Goal: Task Accomplishment & Management: Complete application form

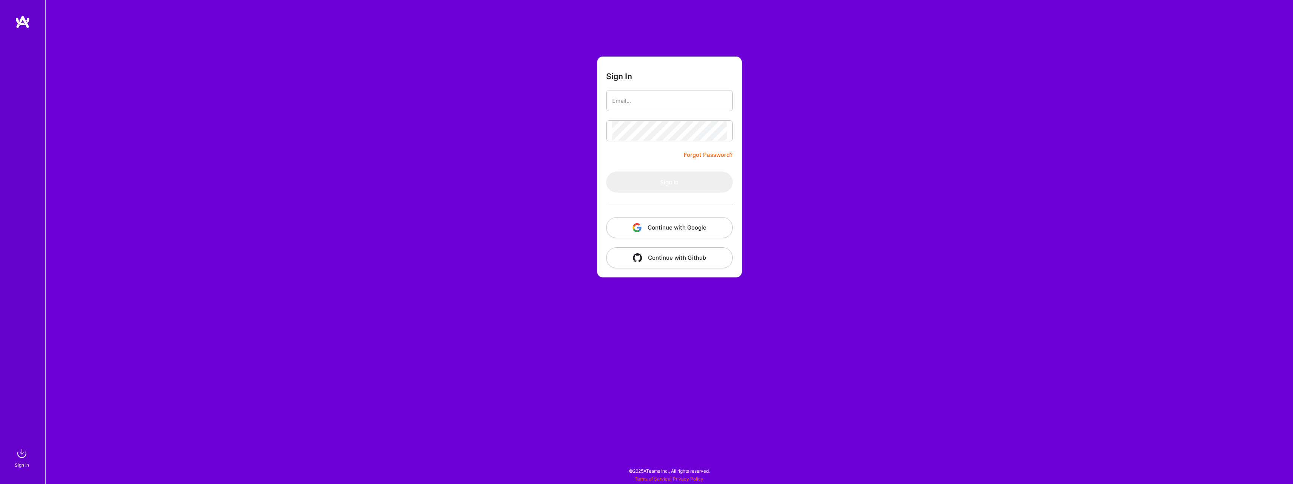
click at [679, 223] on button "Continue with Google" at bounding box center [669, 227] width 127 height 21
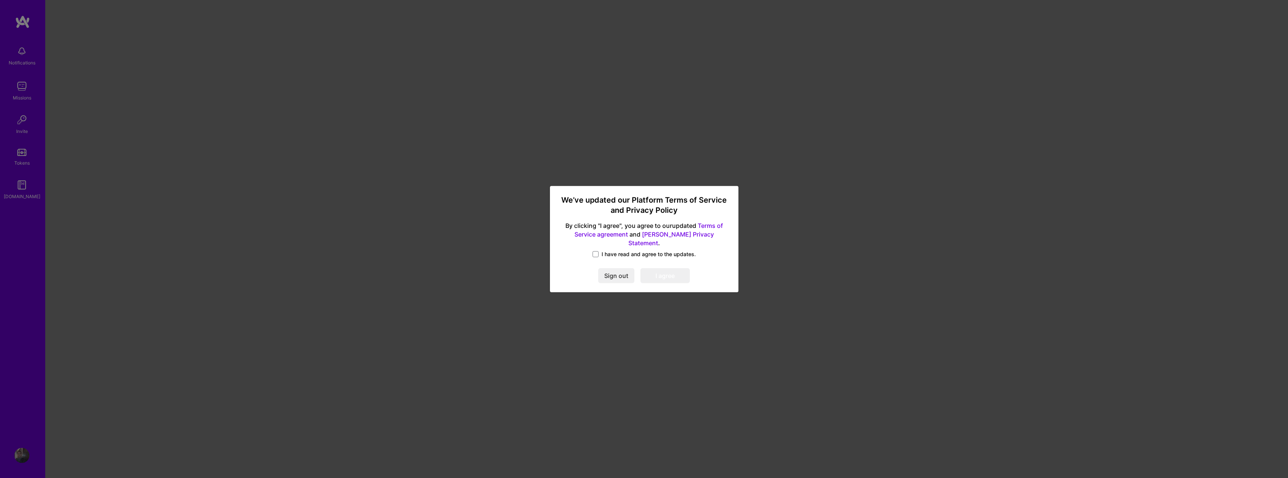
click at [601, 244] on div "We’ve updated our Platform Terms of Service and Privacy Policy By clicking "I a…" at bounding box center [644, 239] width 182 height 100
click at [601, 251] on span "I have read and agree to the updates." at bounding box center [648, 255] width 94 height 8
click at [0, 0] on input "I have read and agree to the updates." at bounding box center [0, 0] width 0 height 0
drag, startPoint x: 696, startPoint y: 274, endPoint x: 667, endPoint y: 273, distance: 29.0
click at [694, 274] on div "Sign out I agree" at bounding box center [644, 275] width 170 height 15
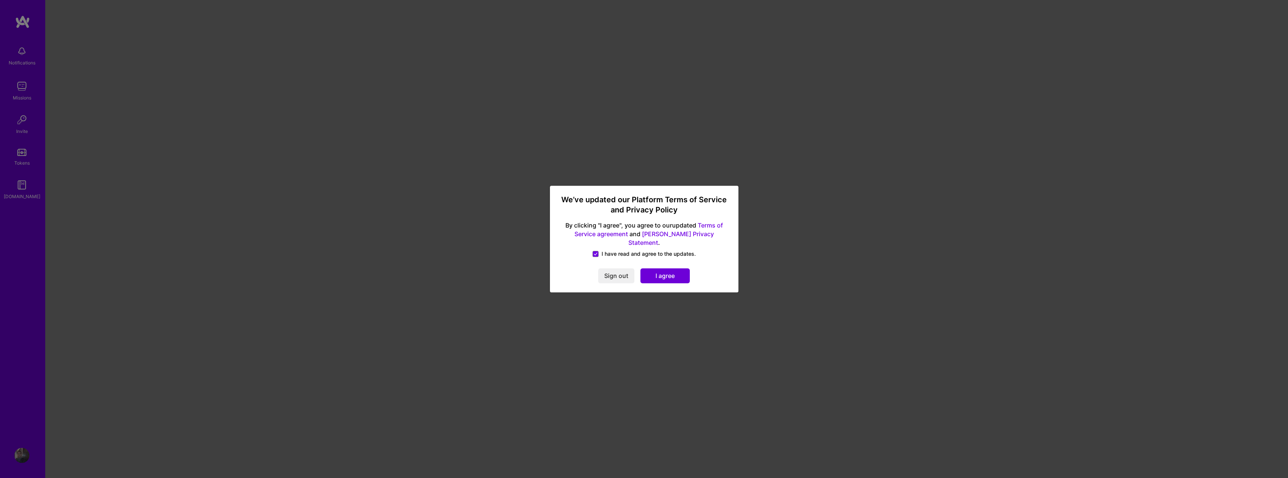
click at [667, 273] on button "I agree" at bounding box center [664, 275] width 49 height 15
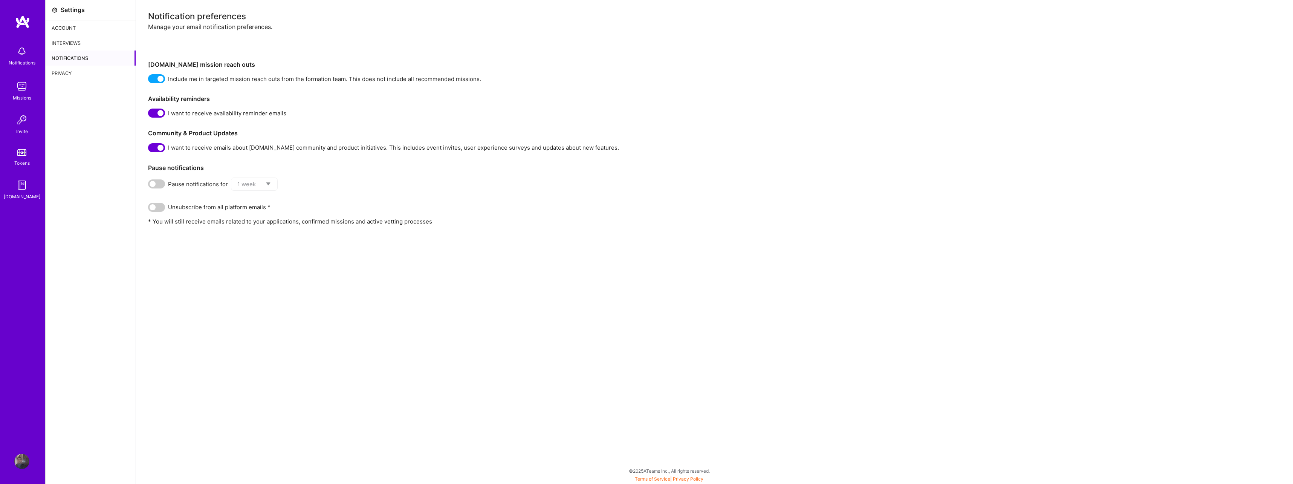
click at [88, 30] on div "Account" at bounding box center [91, 27] width 90 height 15
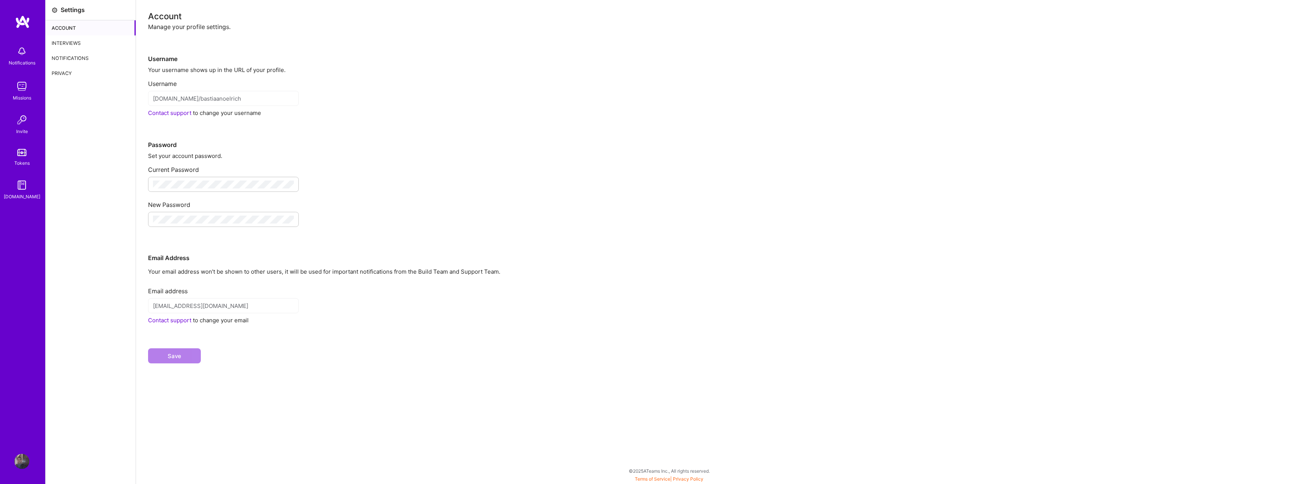
click at [70, 40] on div "Interviews" at bounding box center [91, 42] width 90 height 15
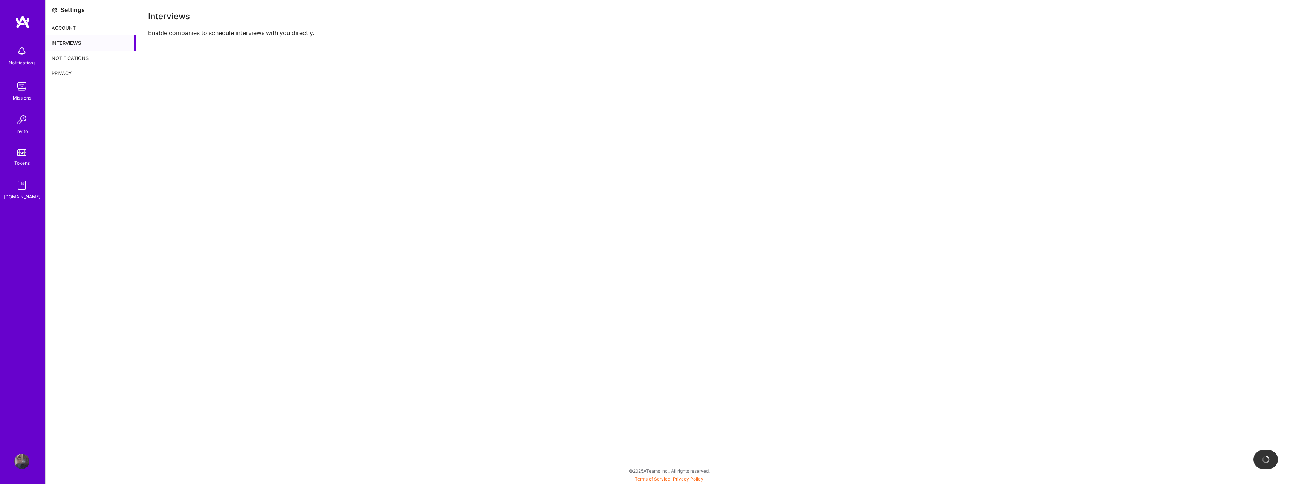
click at [78, 58] on div "Notifications" at bounding box center [91, 57] width 90 height 15
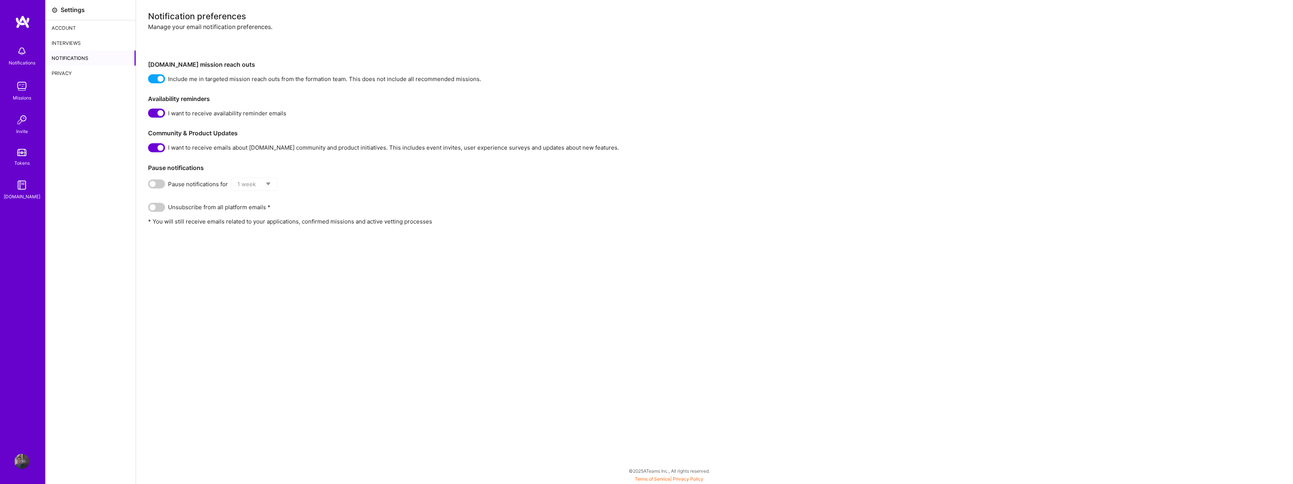
click at [26, 23] on img at bounding box center [22, 22] width 15 height 14
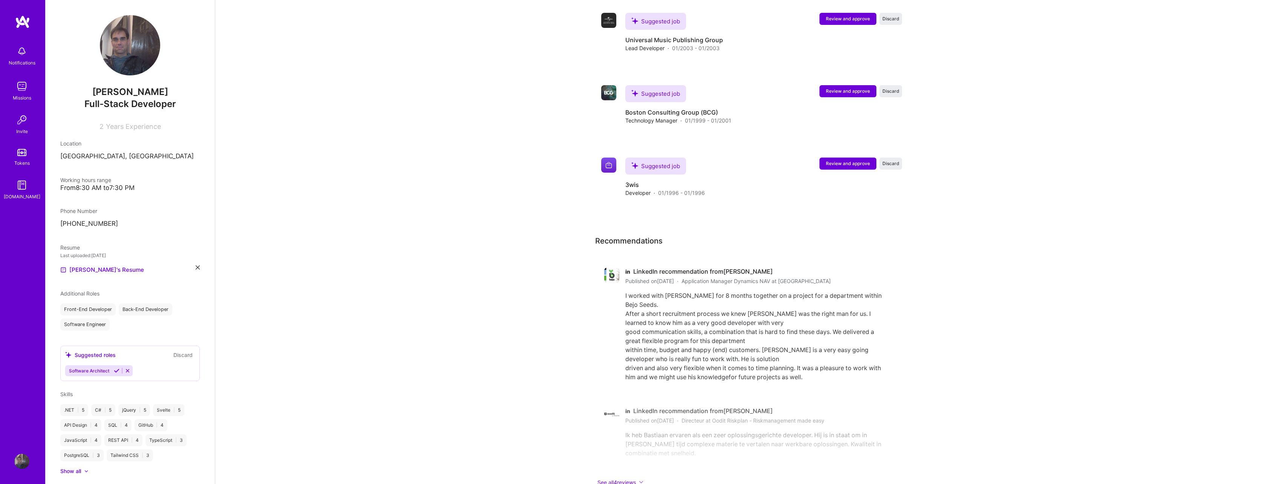
scroll to position [1654, 0]
click at [24, 153] on img at bounding box center [21, 152] width 9 height 7
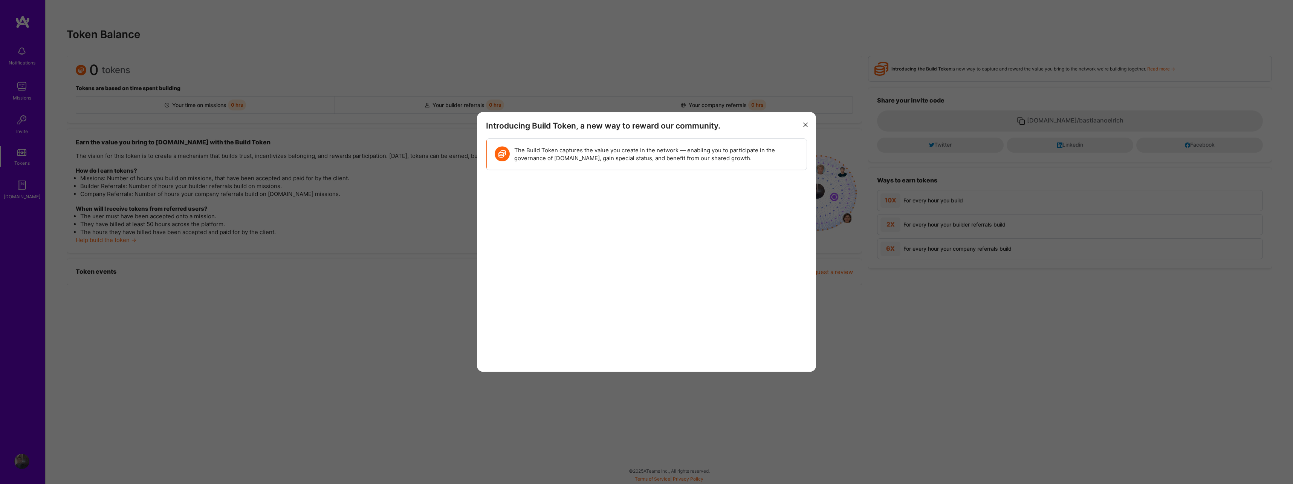
click at [807, 124] on icon "modal" at bounding box center [805, 124] width 5 height 5
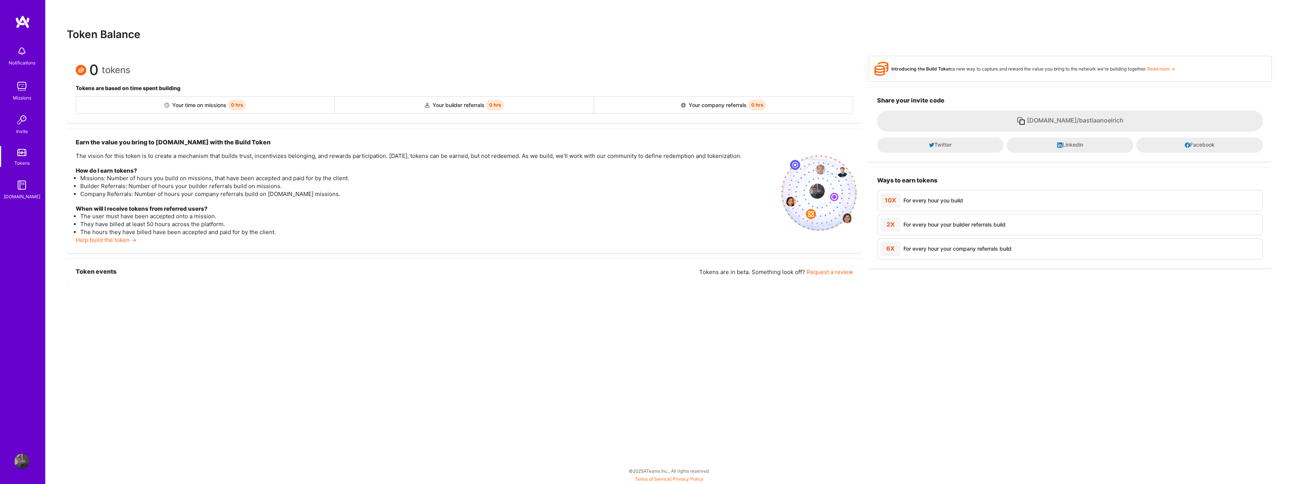
click at [23, 53] on img at bounding box center [21, 51] width 15 height 15
click at [19, 97] on div "Missions" at bounding box center [22, 98] width 18 height 8
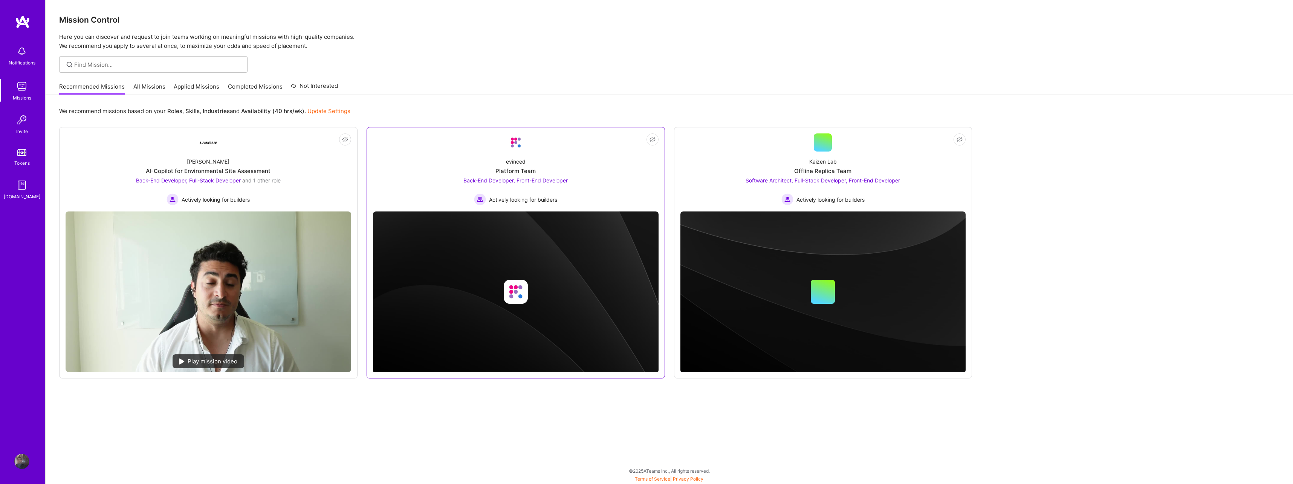
click at [517, 158] on div "evinced" at bounding box center [516, 162] width 20 height 8
click at [800, 182] on span "Software Architect, Full-Stack Developer, Front-End Developer" at bounding box center [823, 180] width 155 height 6
click at [191, 89] on link "Applied Missions" at bounding box center [197, 89] width 46 height 12
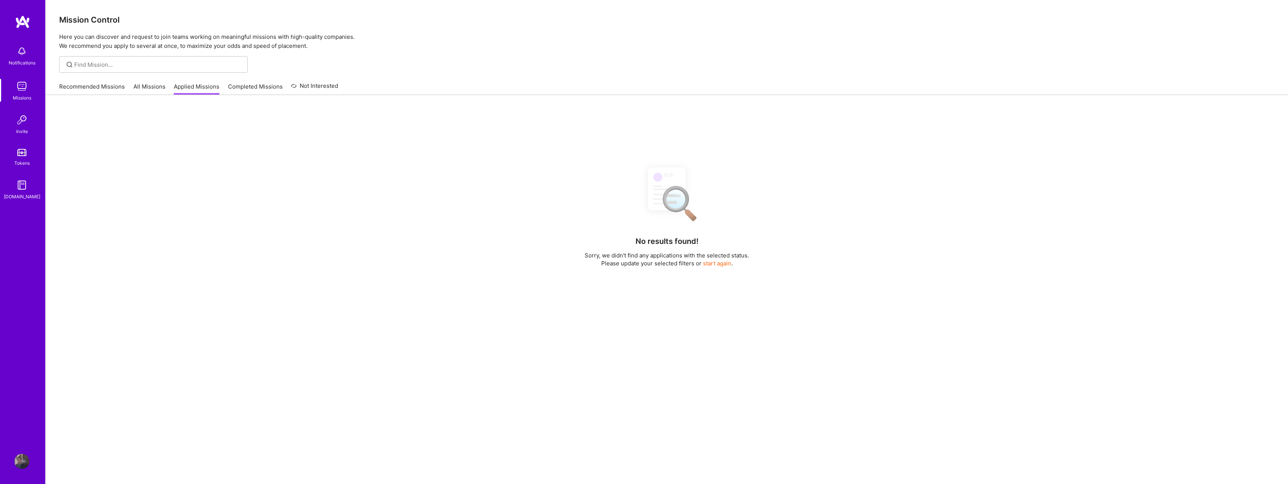
click at [225, 88] on div "Recommended Missions All Missions Applied Missions Completed Missions Not Inter…" at bounding box center [198, 86] width 279 height 16
click at [236, 88] on link "Completed Missions" at bounding box center [255, 89] width 55 height 12
click at [154, 93] on link "All Missions" at bounding box center [149, 89] width 32 height 12
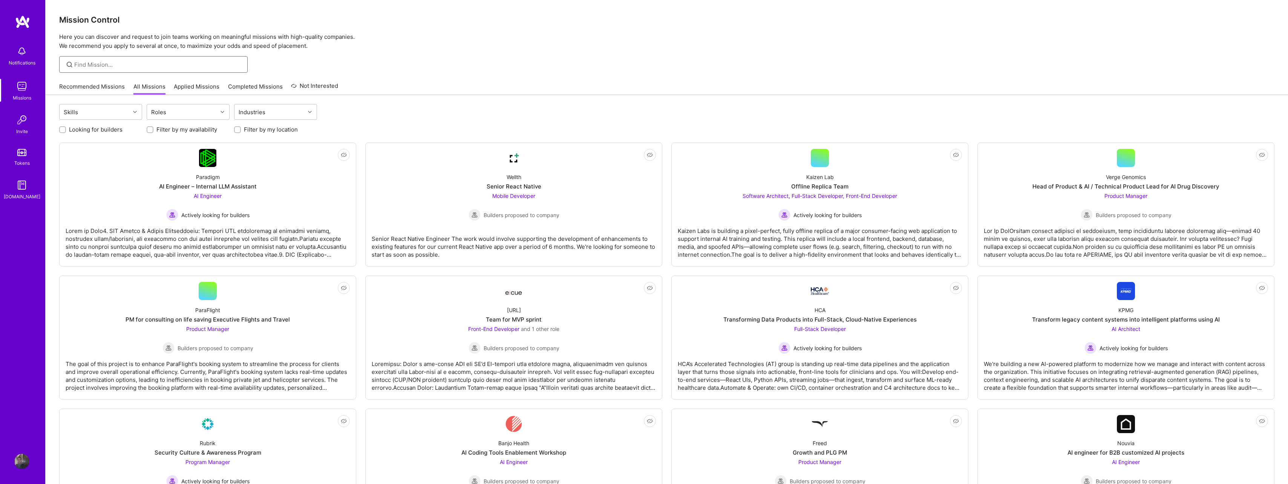
click at [139, 64] on input at bounding box center [158, 65] width 168 height 8
drag, startPoint x: 138, startPoint y: 71, endPoint x: 321, endPoint y: 233, distance: 244.8
click at [1141, 343] on div "Actively looking for builders" at bounding box center [1125, 348] width 83 height 12
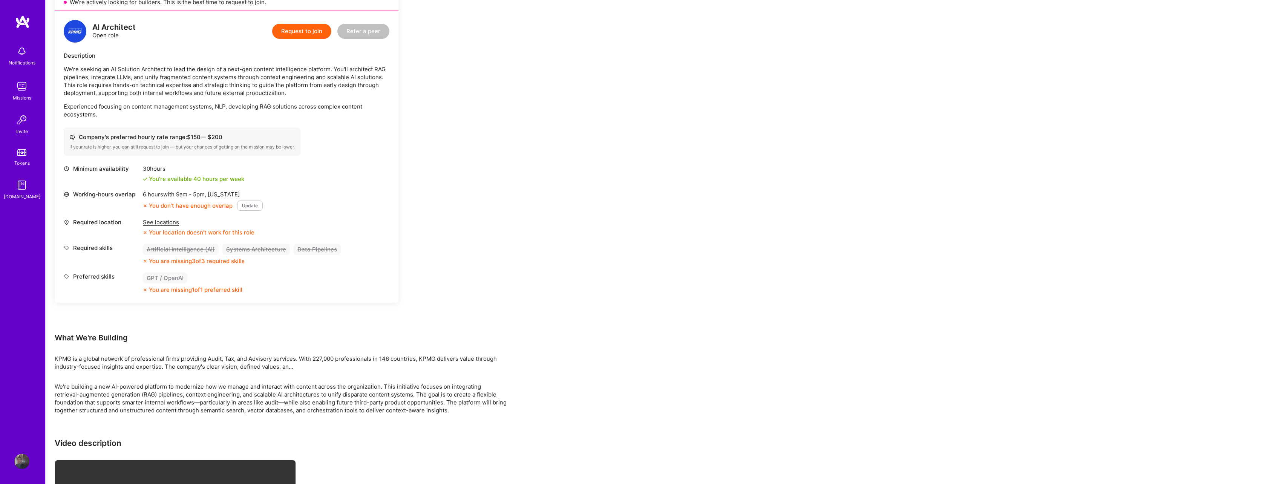
scroll to position [163, 0]
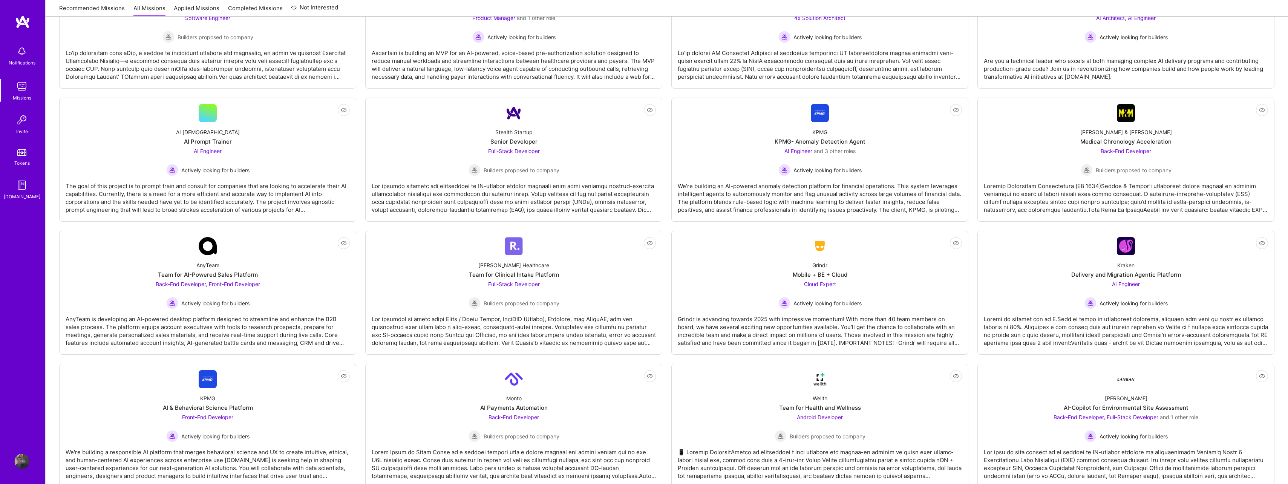
scroll to position [1244, 0]
click at [504, 267] on div "Roger Healthcare" at bounding box center [513, 264] width 71 height 8
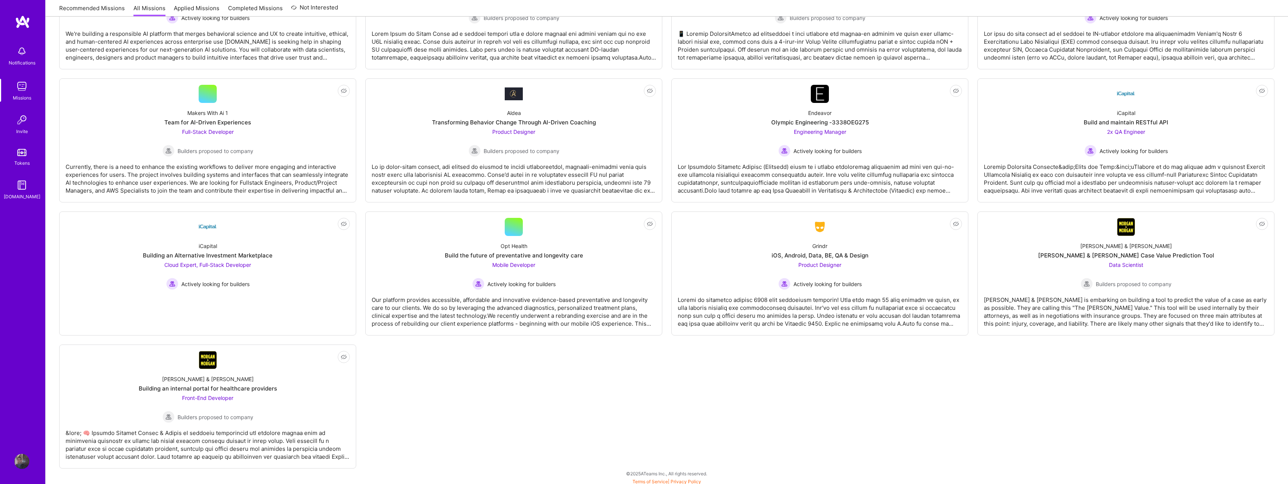
scroll to position [1663, 0]
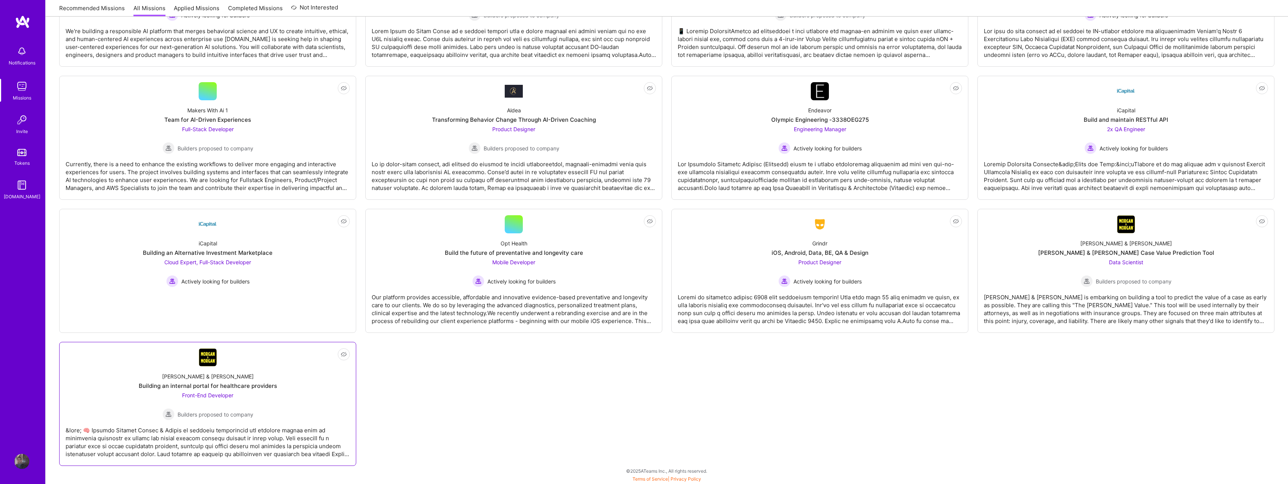
click at [246, 355] on link "Not Interested Morgan & Morgan Building an internal portal for healthcare provi…" at bounding box center [208, 403] width 284 height 111
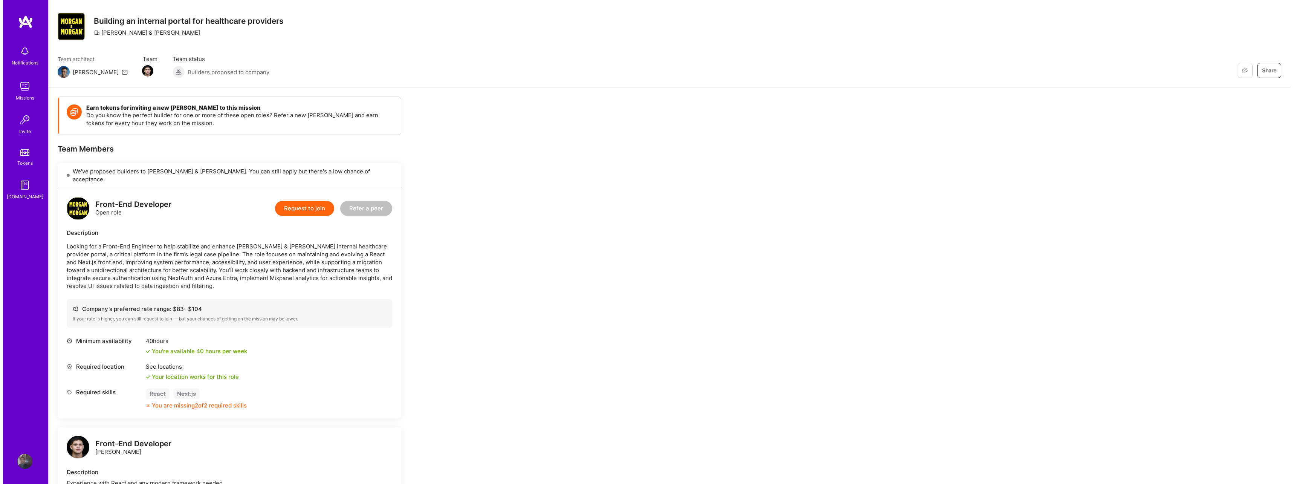
scroll to position [11, 0]
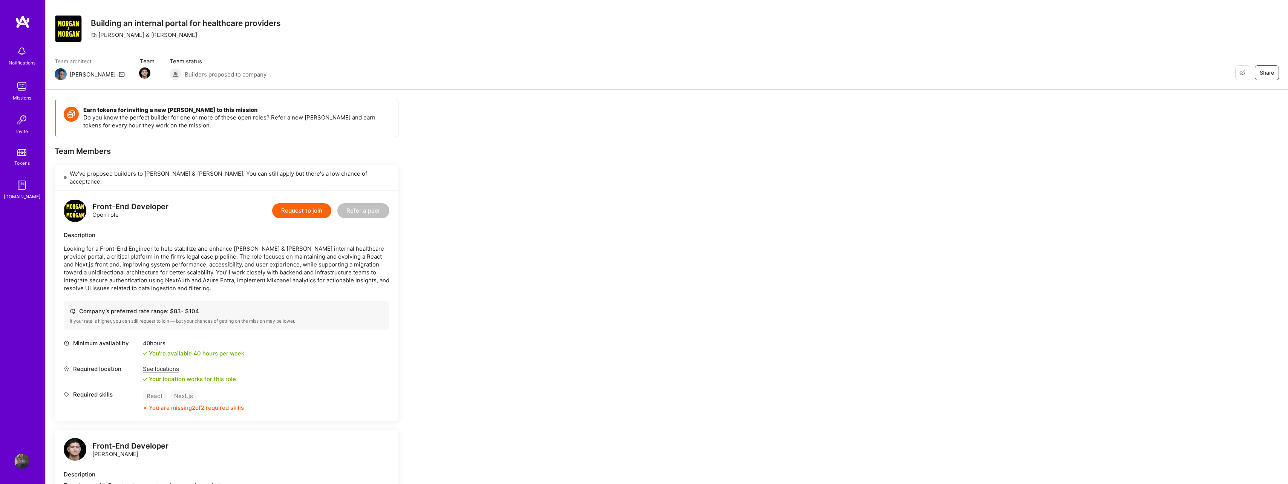
click at [308, 204] on button "Request to join" at bounding box center [301, 210] width 59 height 15
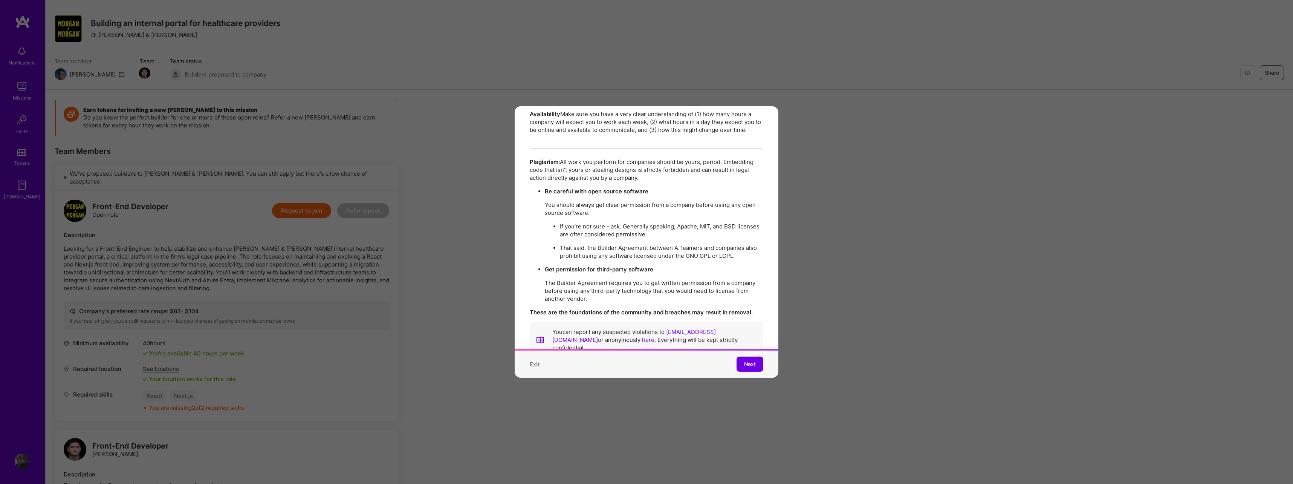
scroll to position [1298, 0]
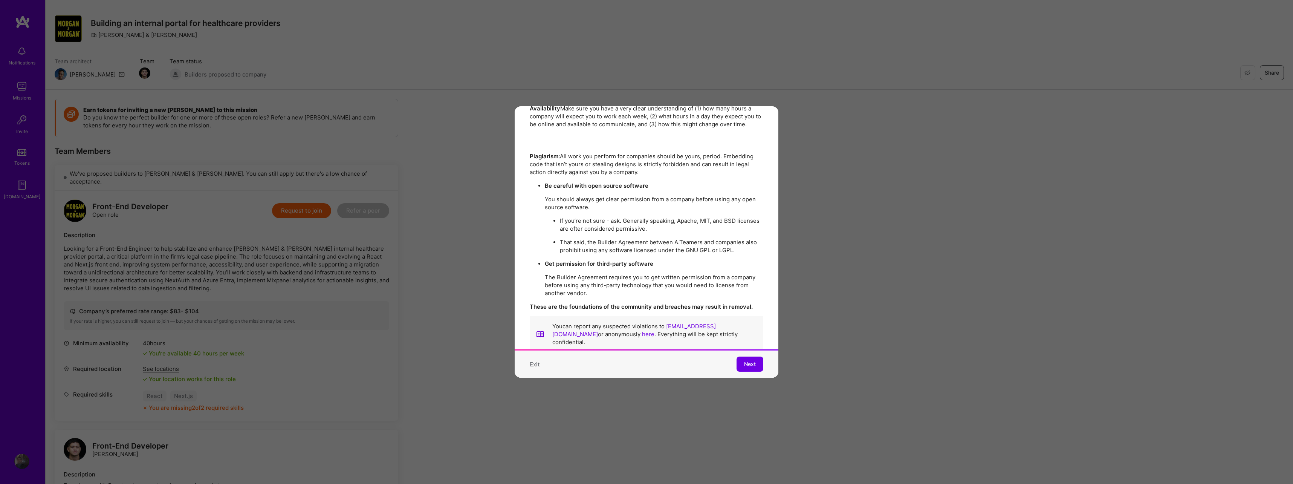
click at [744, 360] on span "Next" at bounding box center [750, 364] width 12 height 8
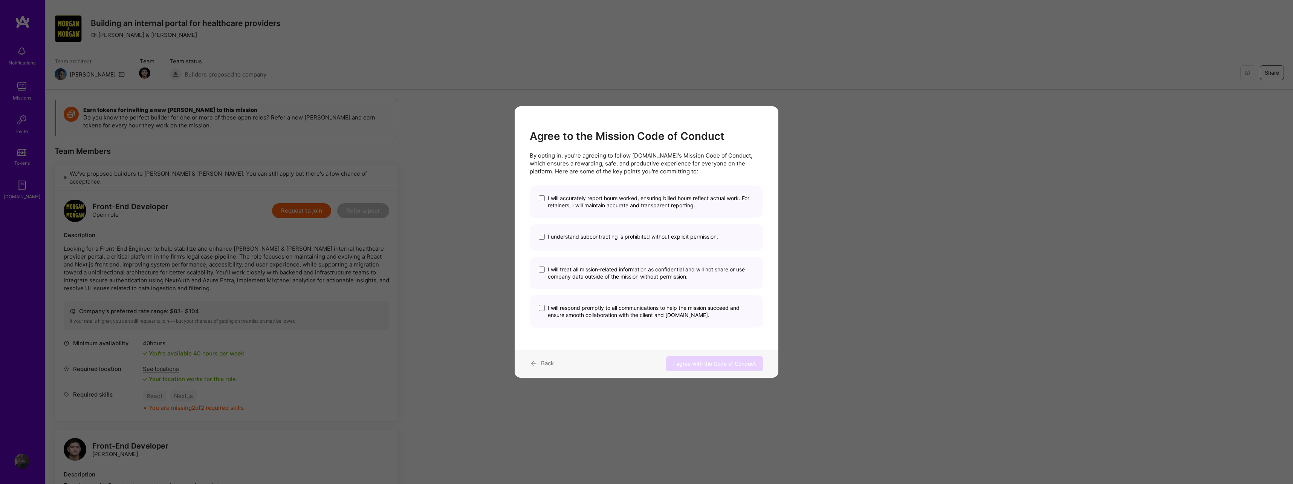
scroll to position [0, 0]
click at [625, 198] on span "I will accurately report hours worked, ensuring billed hours reflect actual wor…" at bounding box center [651, 201] width 207 height 14
click at [0, 0] on input "I will accurately report hours worked, ensuring billed hours reflect actual wor…" at bounding box center [0, 0] width 0 height 0
click at [618, 242] on div "I understand subcontracting is prohibited without explicit permission." at bounding box center [647, 237] width 234 height 27
click at [618, 238] on span "I understand subcontracting is prohibited without explicit permission." at bounding box center [633, 236] width 170 height 7
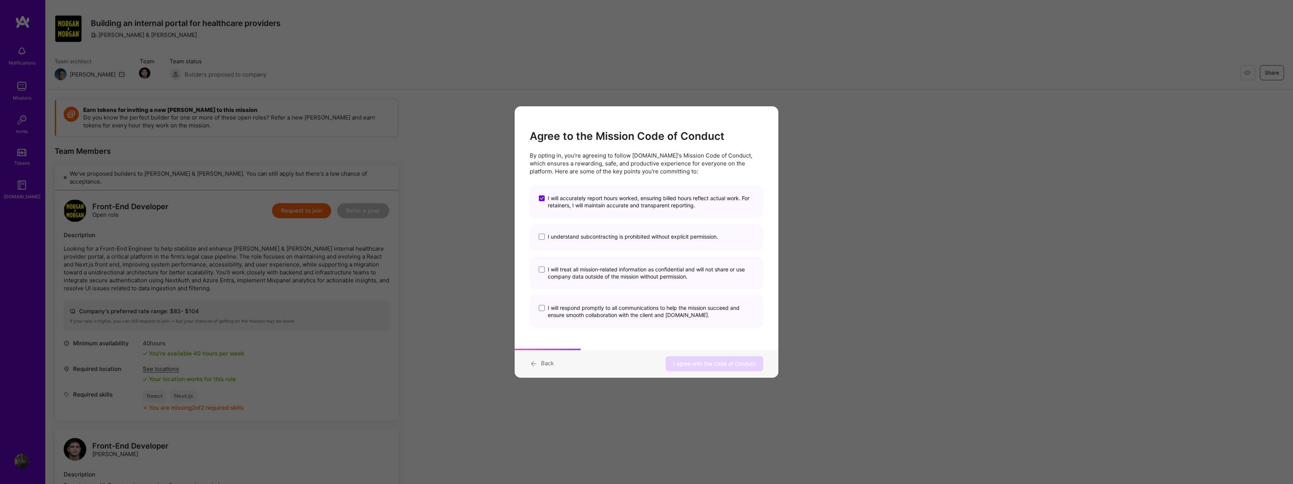
click at [0, 0] on input "I understand subcontracting is prohibited without explicit permission." at bounding box center [0, 0] width 0 height 0
click at [618, 273] on span "I will treat all mission-related information as confidential and will not share…" at bounding box center [651, 273] width 207 height 14
click at [0, 0] on input "I will treat all mission-related information as confidential and will not share…" at bounding box center [0, 0] width 0 height 0
click at [612, 318] on span "I will respond promptly to all communications to help the mission succeed and e…" at bounding box center [651, 311] width 207 height 14
click at [0, 0] on input "I will respond promptly to all communications to help the mission succeed and e…" at bounding box center [0, 0] width 0 height 0
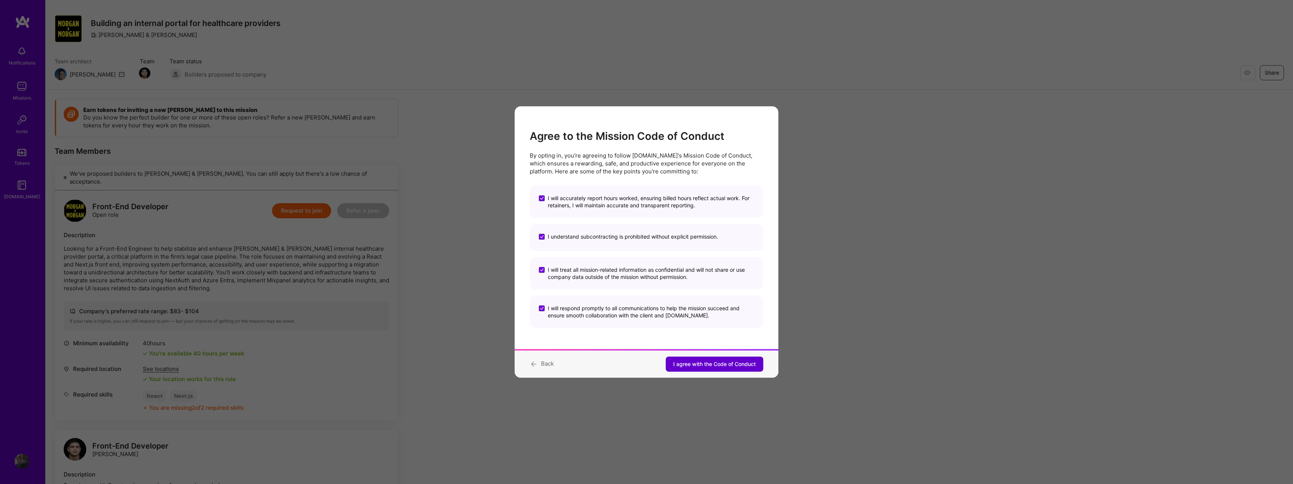
click at [710, 365] on span "I agree with the Code of Conduct" at bounding box center [714, 364] width 83 height 8
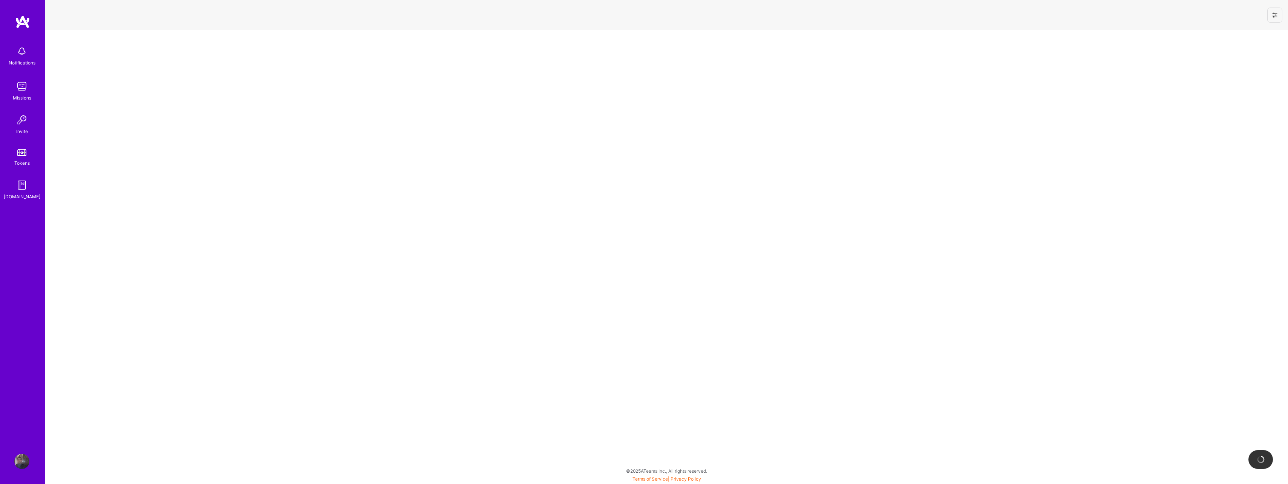
select select "NL"
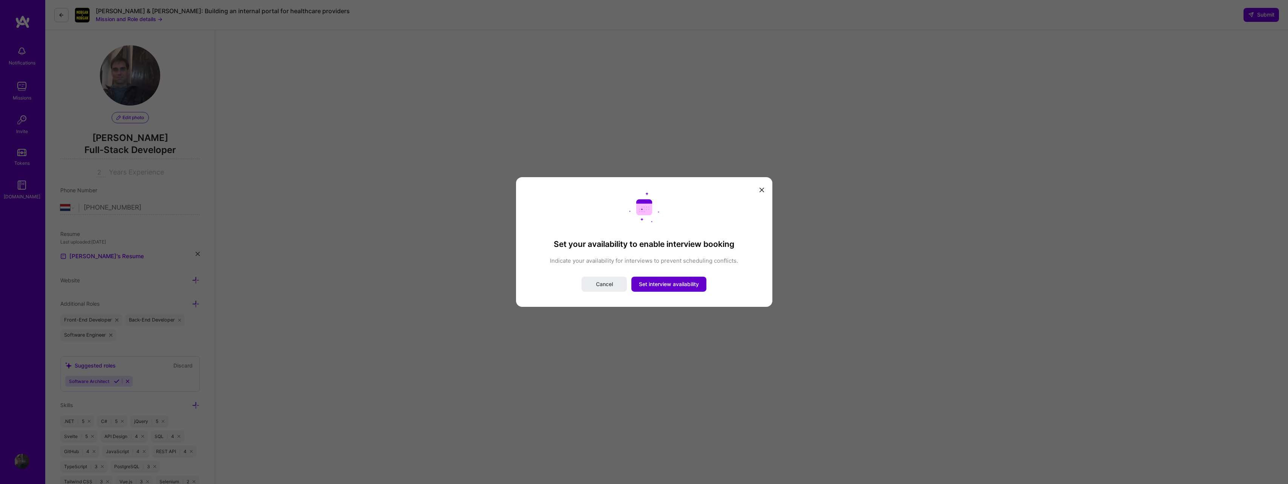
click at [658, 282] on span "Set interview availability" at bounding box center [669, 284] width 60 height 8
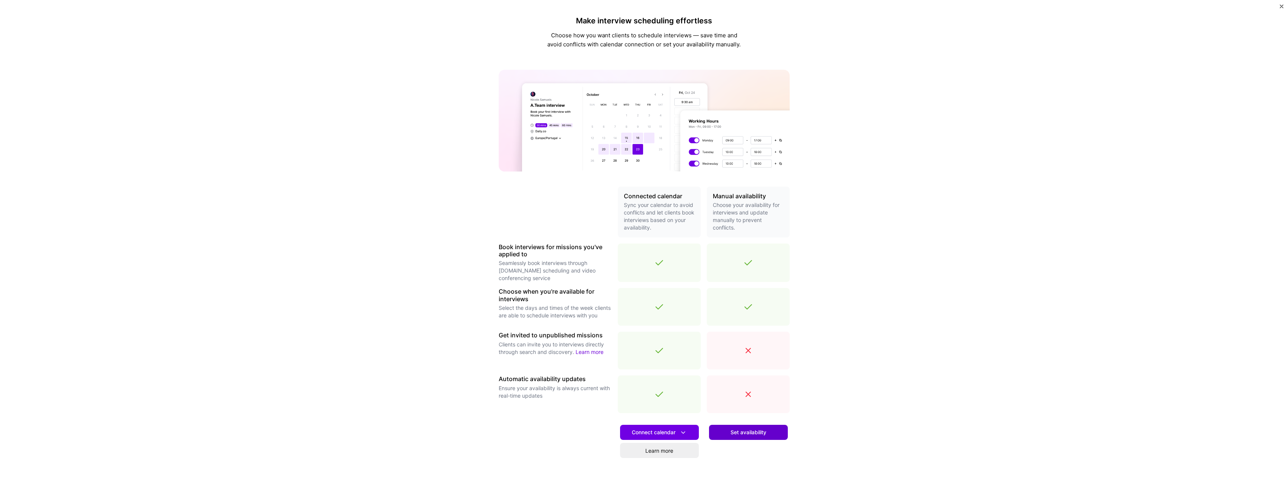
click at [731, 430] on span "Set availability" at bounding box center [748, 432] width 36 height 8
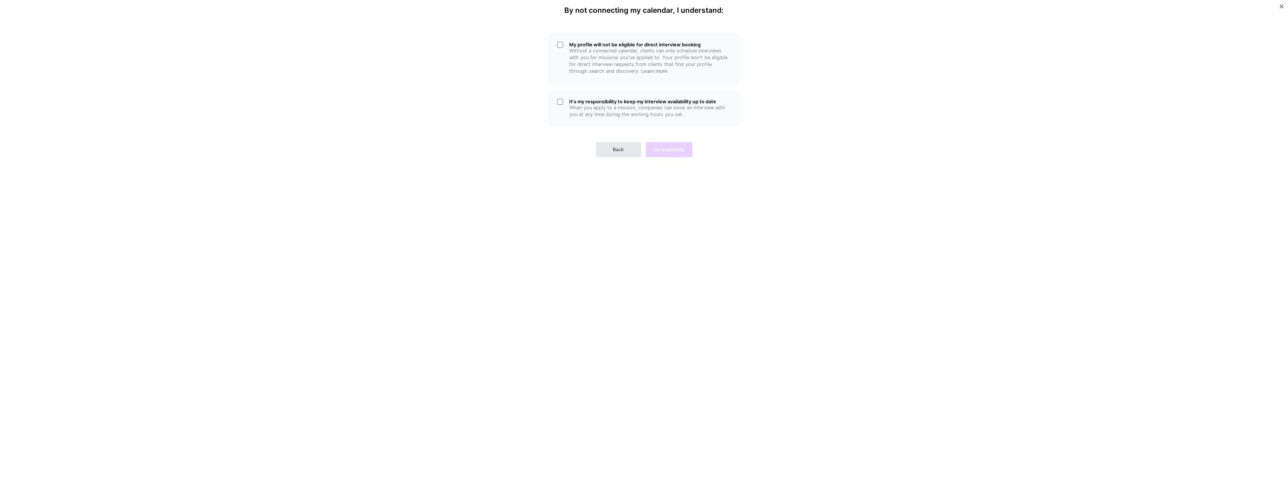
click at [617, 148] on span "Back" at bounding box center [618, 149] width 11 height 7
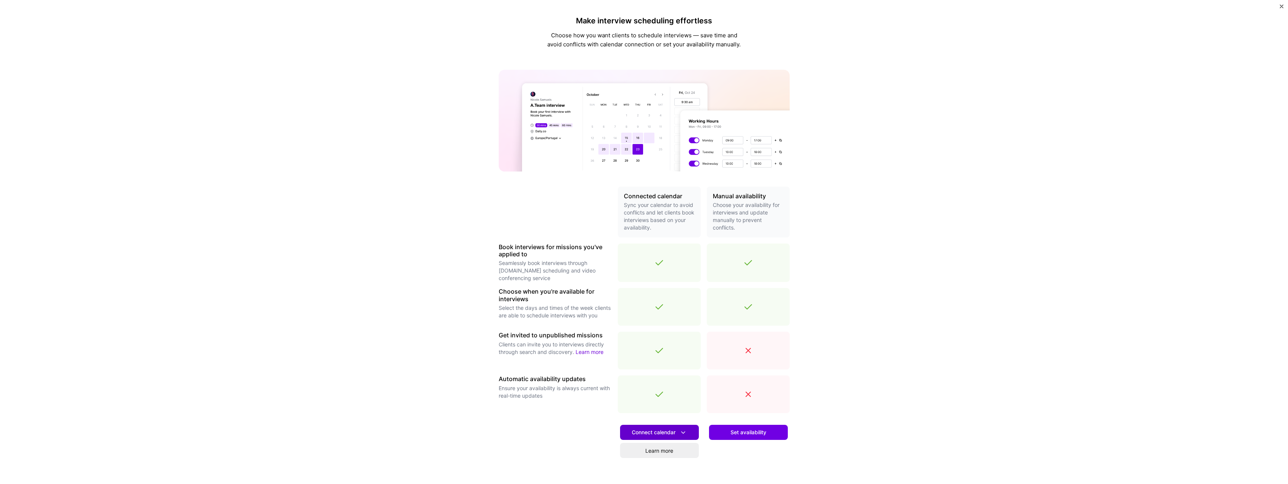
click at [661, 433] on span "Connect calendar" at bounding box center [659, 432] width 55 height 8
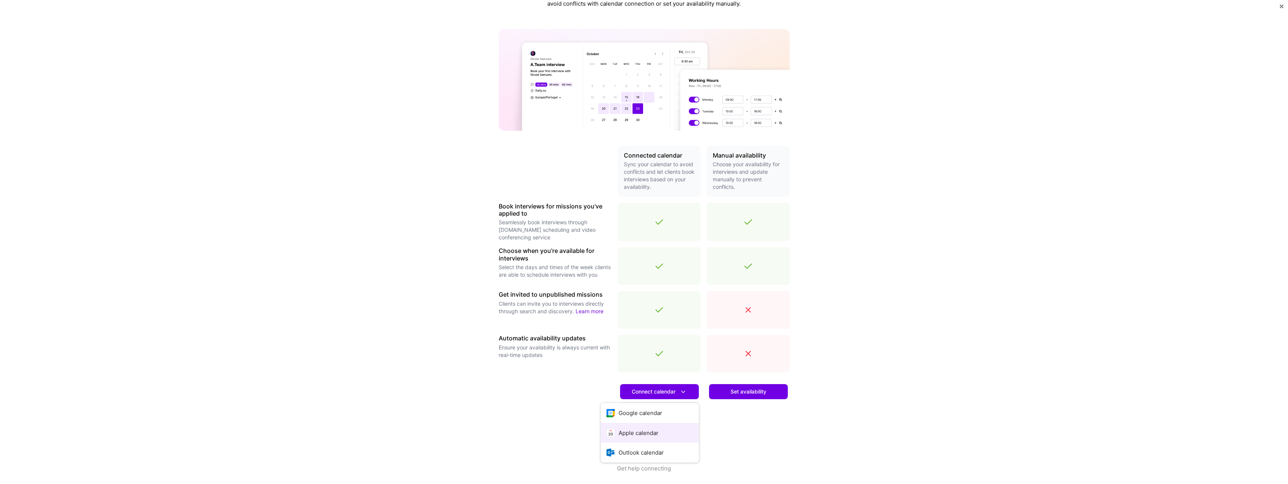
scroll to position [44, 0]
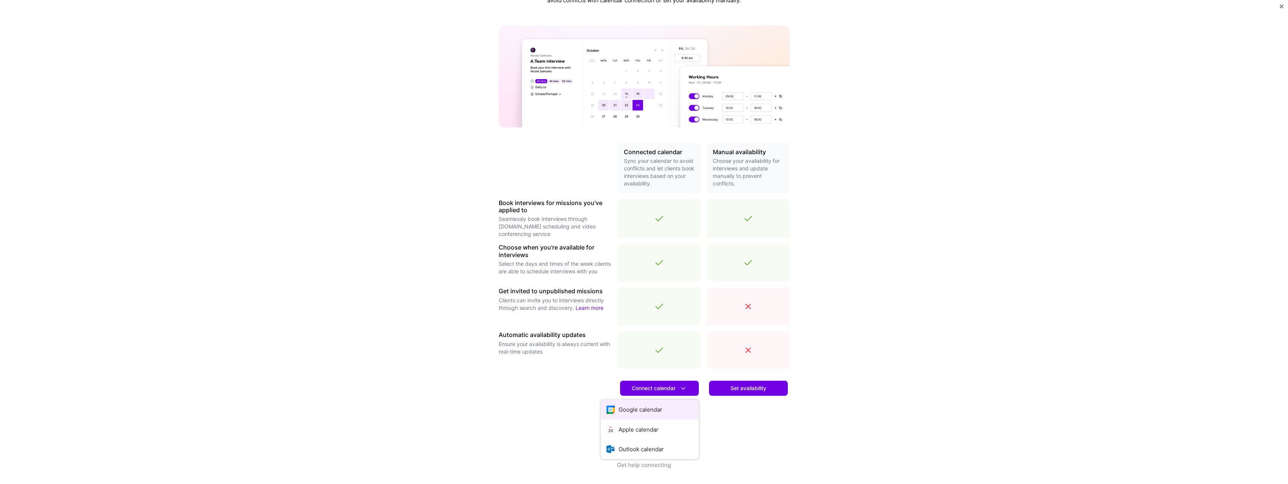
click at [649, 405] on button "Google calendar" at bounding box center [650, 409] width 98 height 20
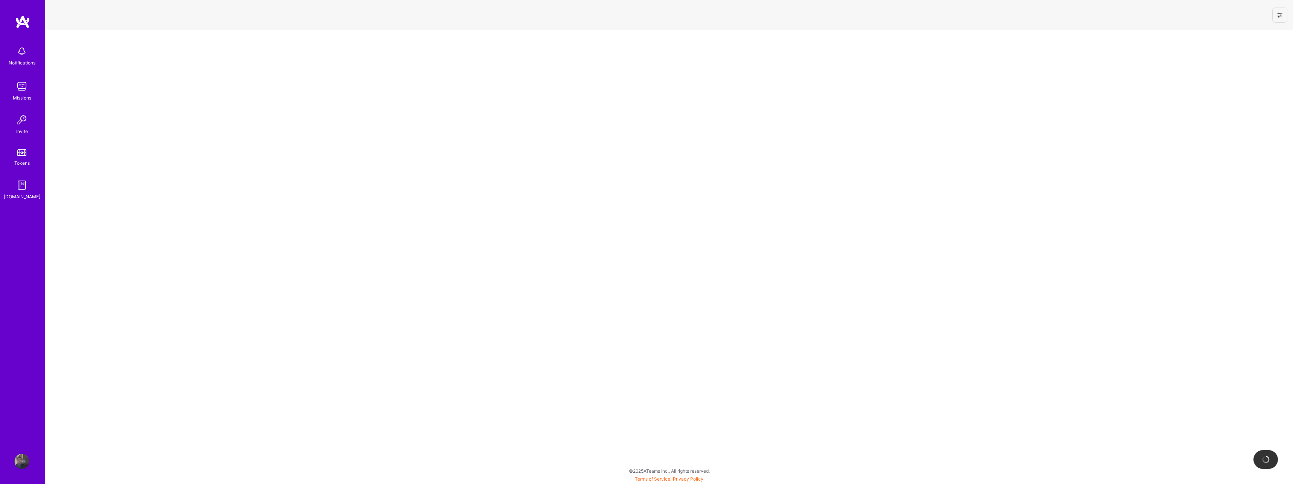
select select "NL"
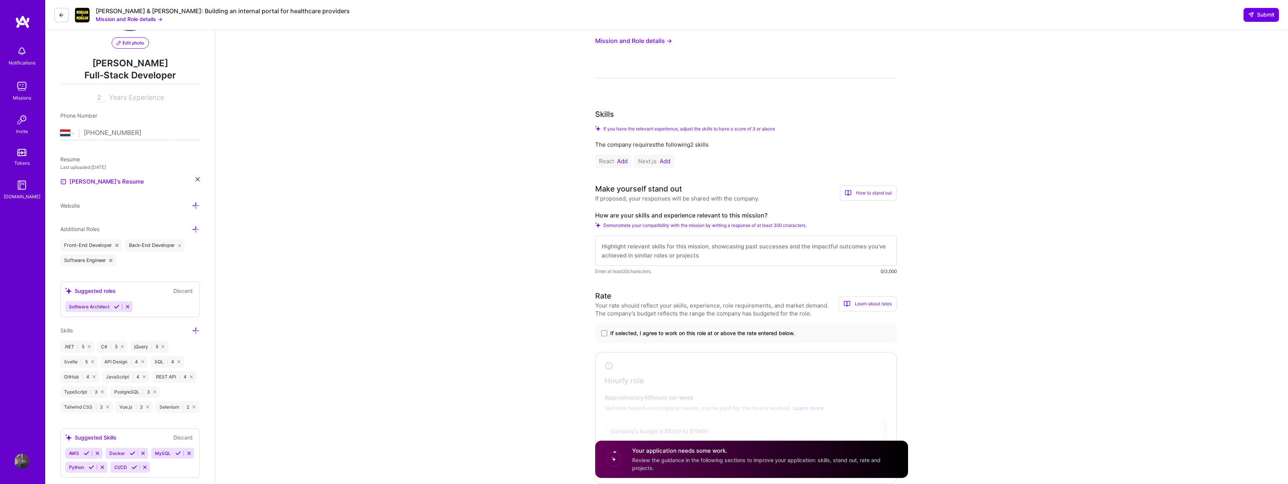
scroll to position [75, 0]
click at [714, 259] on textarea at bounding box center [745, 250] width 301 height 30
click at [701, 249] on textarea at bounding box center [745, 250] width 301 height 30
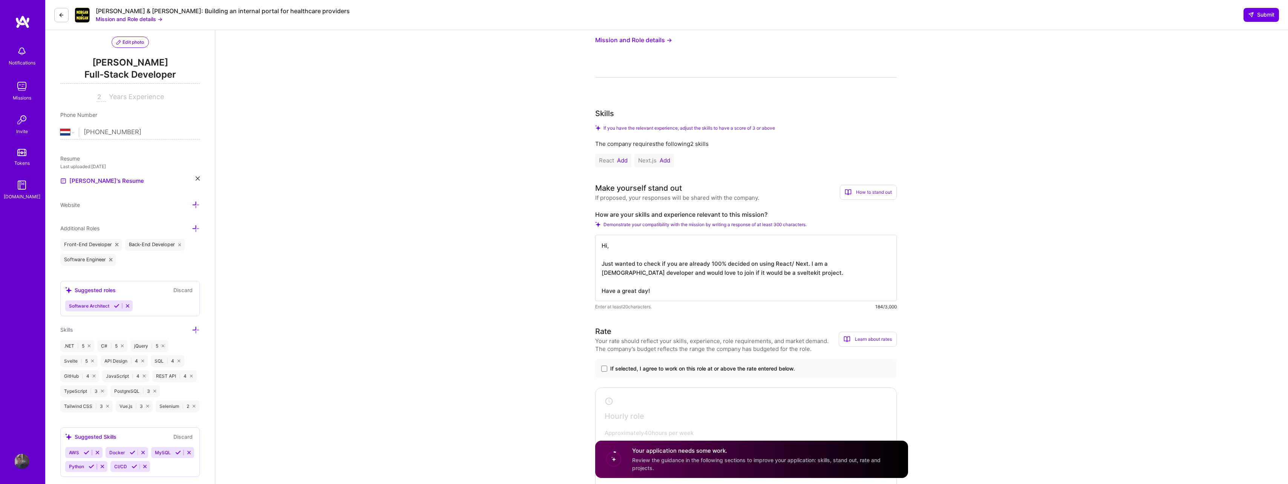
click at [748, 273] on textarea "Hi, Just wanted to check if you are already 100% decided on using React/ Next. …" at bounding box center [745, 268] width 301 height 66
type textarea "Hi, Just wanted to check if you are already 100% decided on using React/ Next. …"
click at [1262, 12] on span "Submit" at bounding box center [1261, 15] width 26 height 8
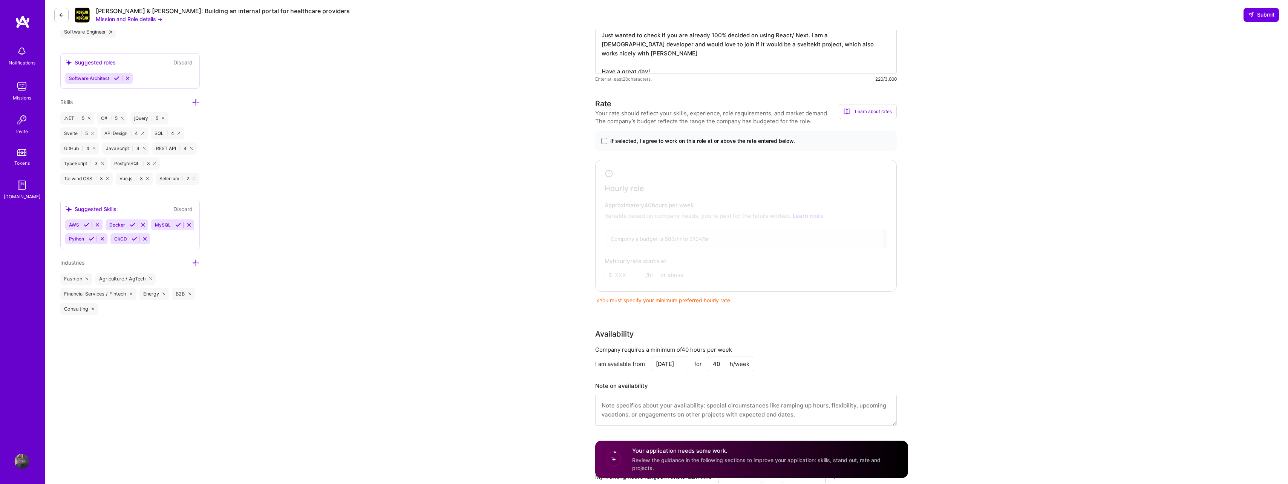
scroll to position [301, 0]
click at [696, 140] on span "If selected, I agree to work on this role at or above the rate entered below." at bounding box center [702, 143] width 185 height 8
click at [0, 0] on input "If selected, I agree to work on this role at or above the rate entered below." at bounding box center [0, 0] width 0 height 0
drag, startPoint x: 630, startPoint y: 277, endPoint x: 613, endPoint y: 285, distance: 19.1
click at [598, 270] on div "Hourly role Approximately 40 hours per week Variable based on company needs, yo…" at bounding box center [745, 227] width 301 height 132
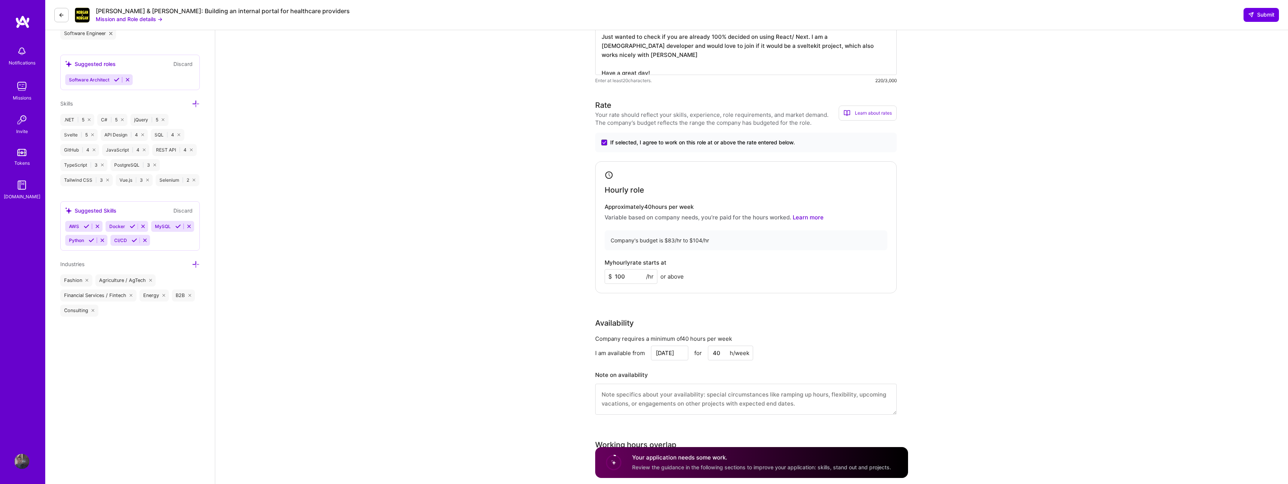
type input "100"
click at [731, 275] on div "My hourly rate starts at $ 100 /hr or above" at bounding box center [745, 271] width 283 height 24
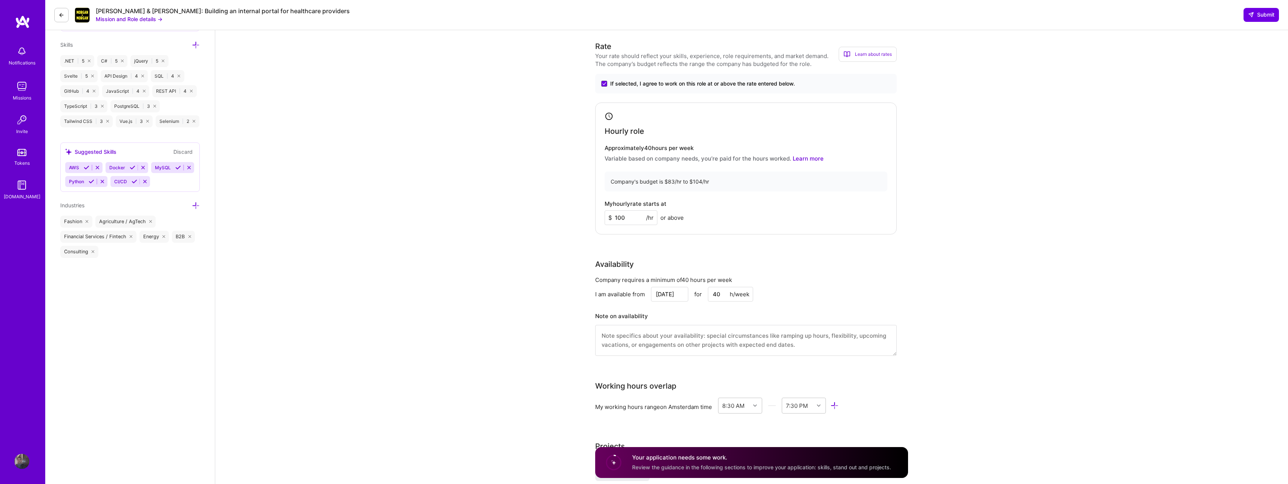
scroll to position [377, 0]
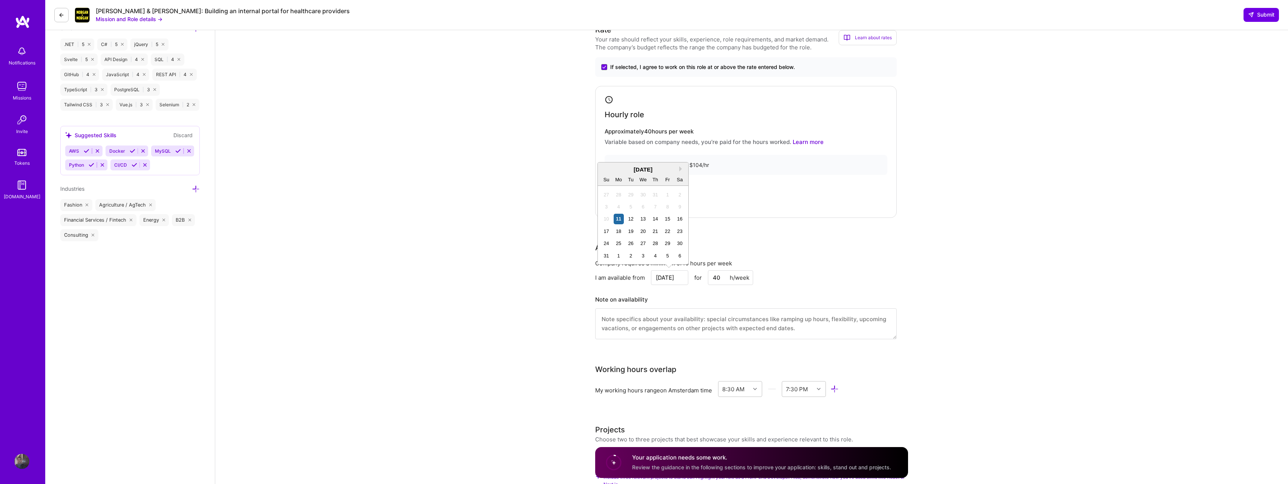
click at [679, 276] on input "[DATE]" at bounding box center [669, 277] width 37 height 15
click at [683, 168] on button "Next Month" at bounding box center [681, 168] width 5 height 5
click at [643, 205] on div "10" at bounding box center [643, 207] width 10 height 10
type input "[DATE]"
drag, startPoint x: 719, startPoint y: 277, endPoint x: 705, endPoint y: 277, distance: 13.9
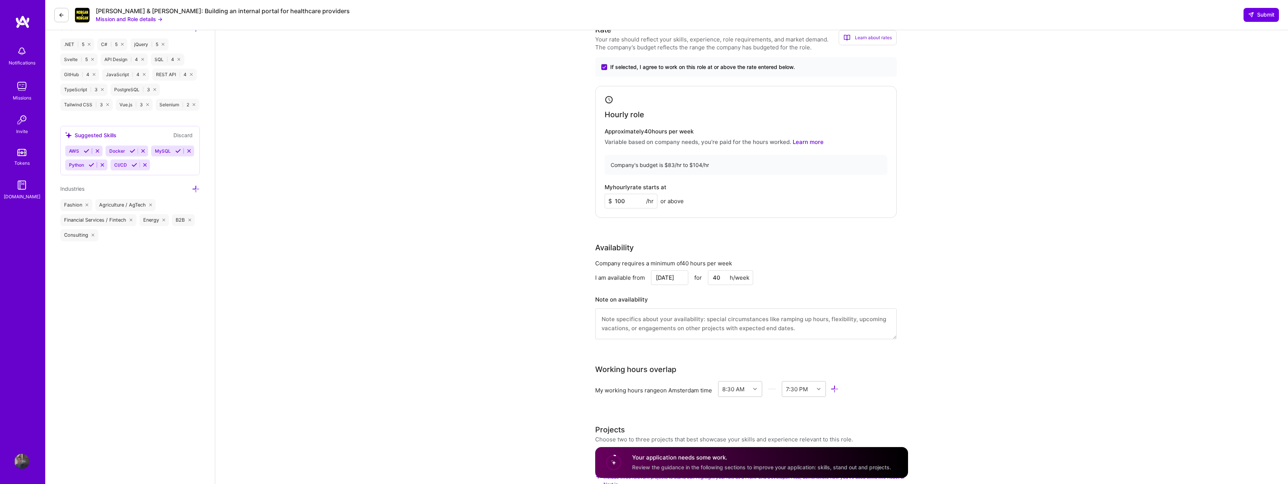
click at [705, 277] on div "[DATE] for 40 h/week" at bounding box center [702, 277] width 102 height 15
click at [736, 306] on div "Note on availability" at bounding box center [745, 316] width 301 height 45
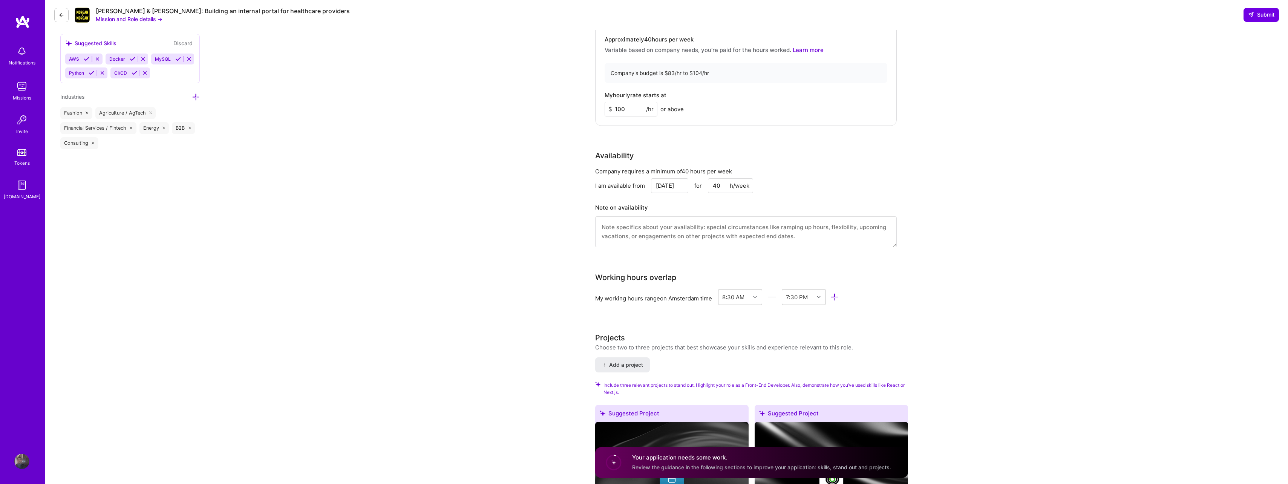
scroll to position [490, 0]
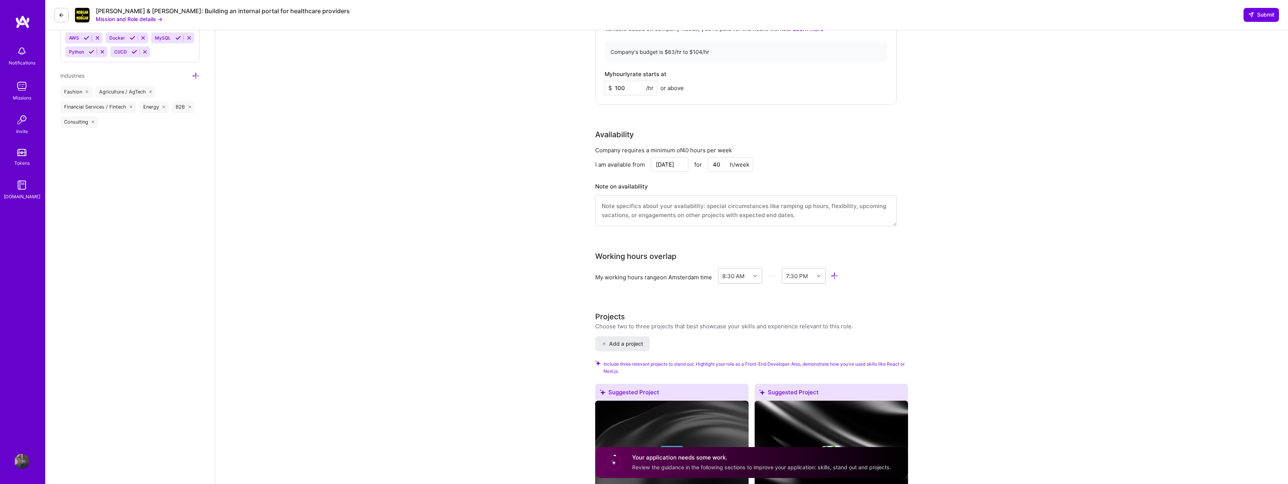
click at [836, 274] on icon at bounding box center [834, 276] width 9 height 9
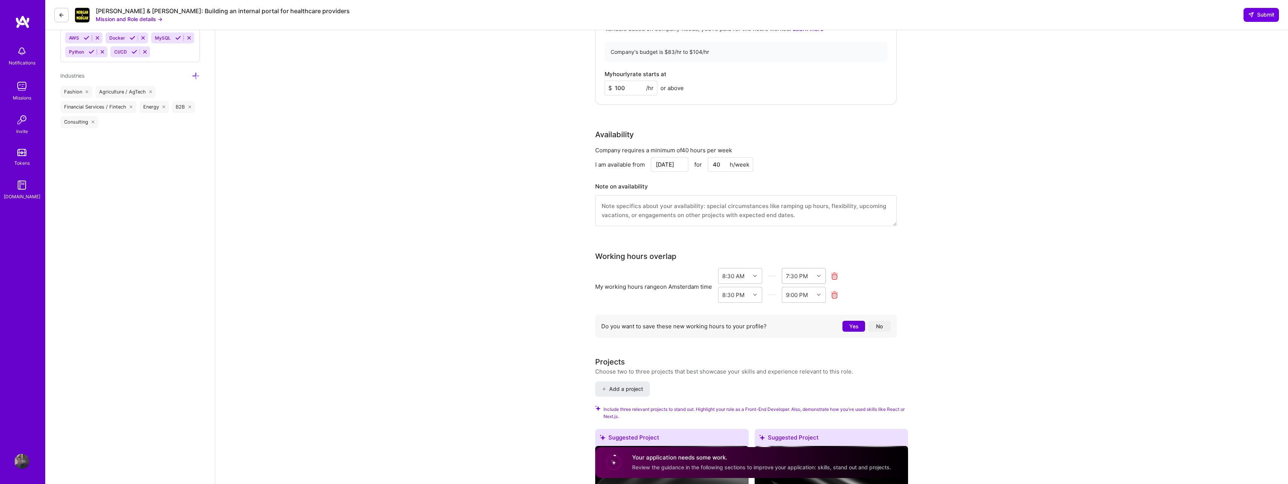
click at [820, 277] on icon at bounding box center [819, 276] width 4 height 4
click at [791, 355] on div "9:30 PM" at bounding box center [804, 356] width 44 height 14
click at [909, 263] on div "Front-End Developer role description Looking for a Front-End Engineer to help s…" at bounding box center [751, 402] width 1073 height 1725
click at [836, 295] on icon at bounding box center [834, 295] width 9 height 9
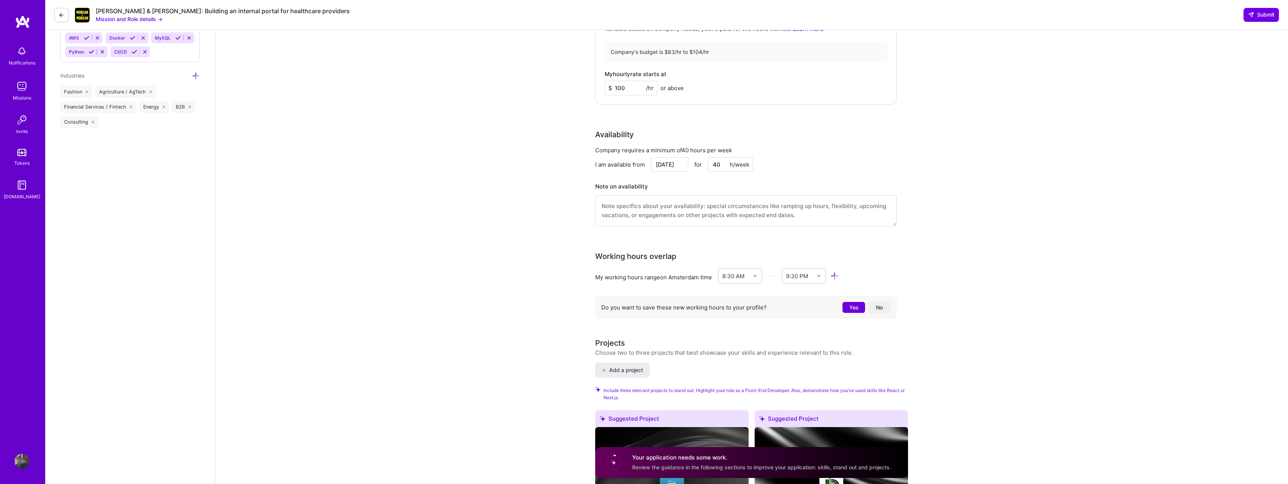
click at [851, 304] on button "Yes" at bounding box center [853, 307] width 23 height 11
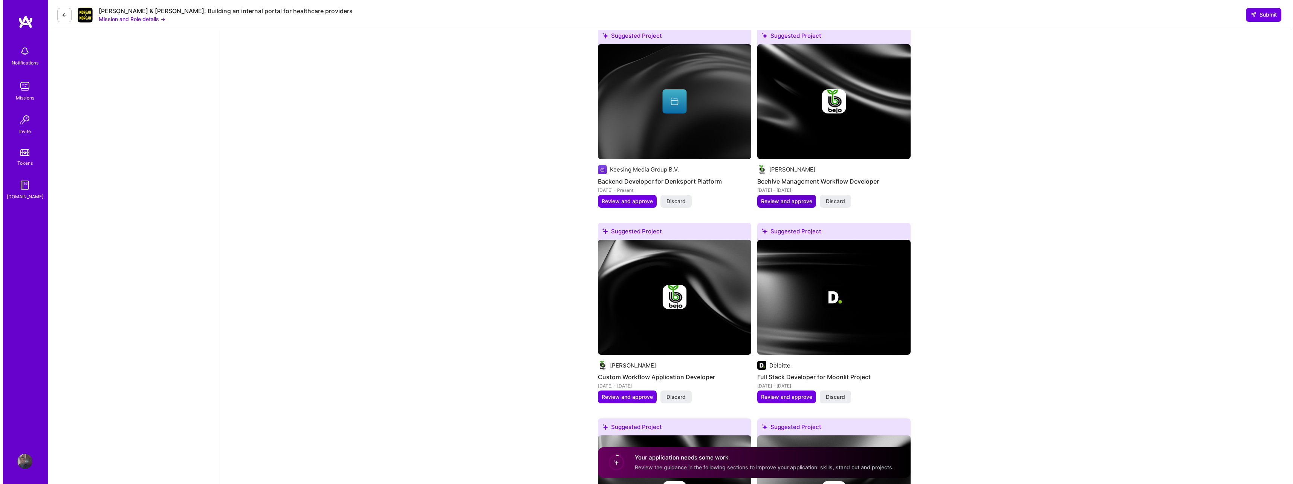
scroll to position [849, 0]
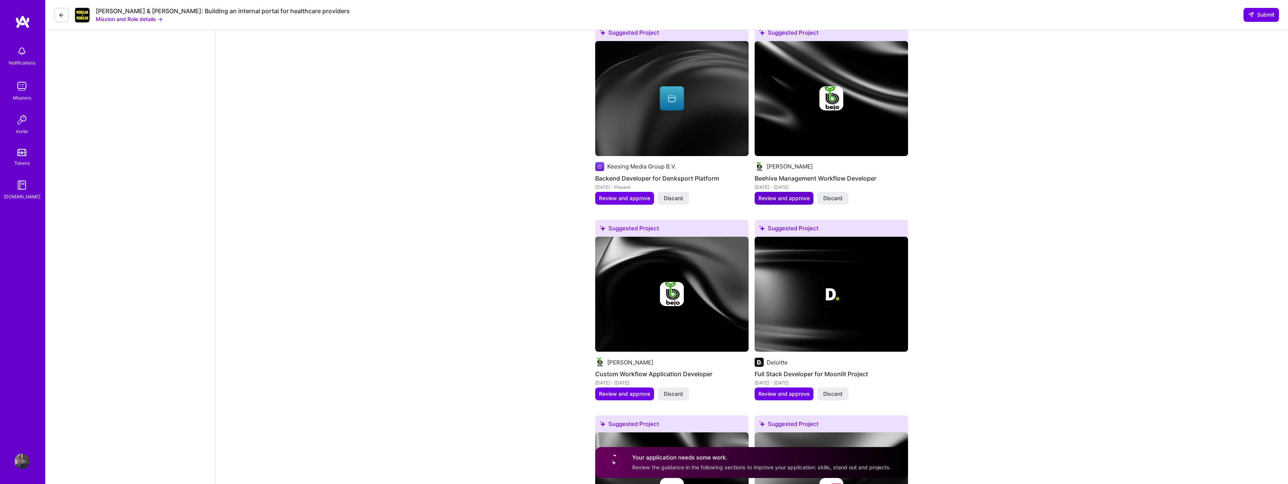
click at [783, 199] on span "Review and approve" at bounding box center [783, 198] width 51 height 8
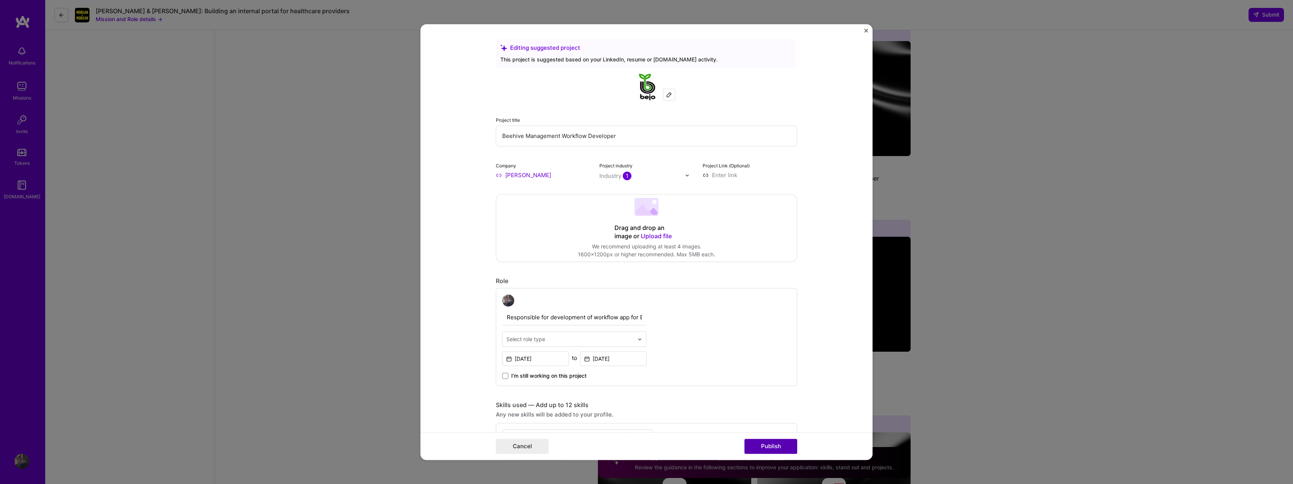
click at [769, 448] on button "Publish" at bounding box center [771, 446] width 53 height 15
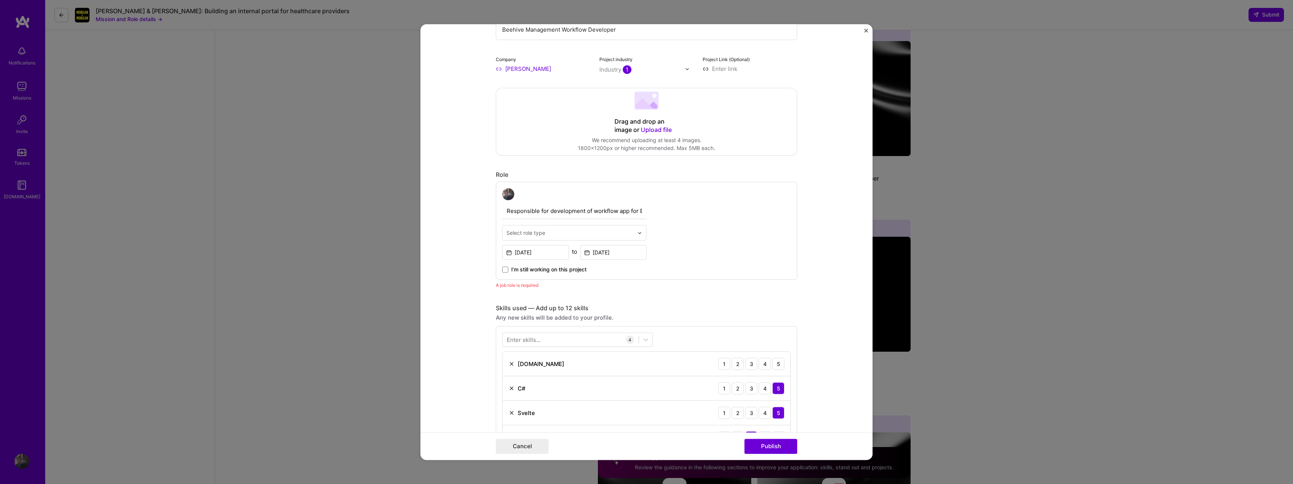
scroll to position [64, 0]
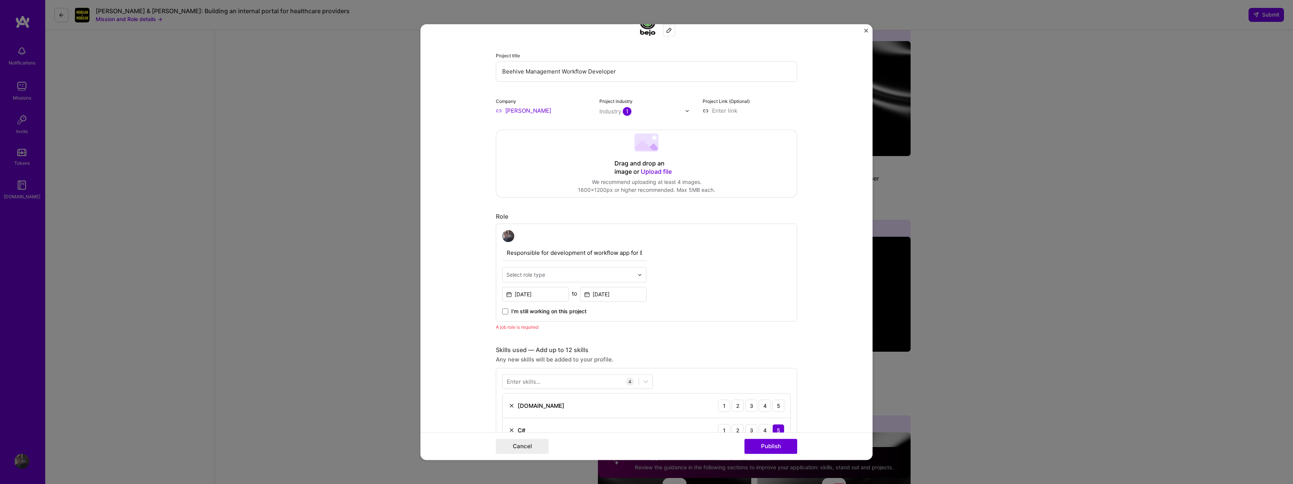
click at [632, 271] on div "Select role type" at bounding box center [570, 274] width 135 height 15
click at [589, 324] on div "Full-Stack Developer" at bounding box center [575, 326] width 140 height 14
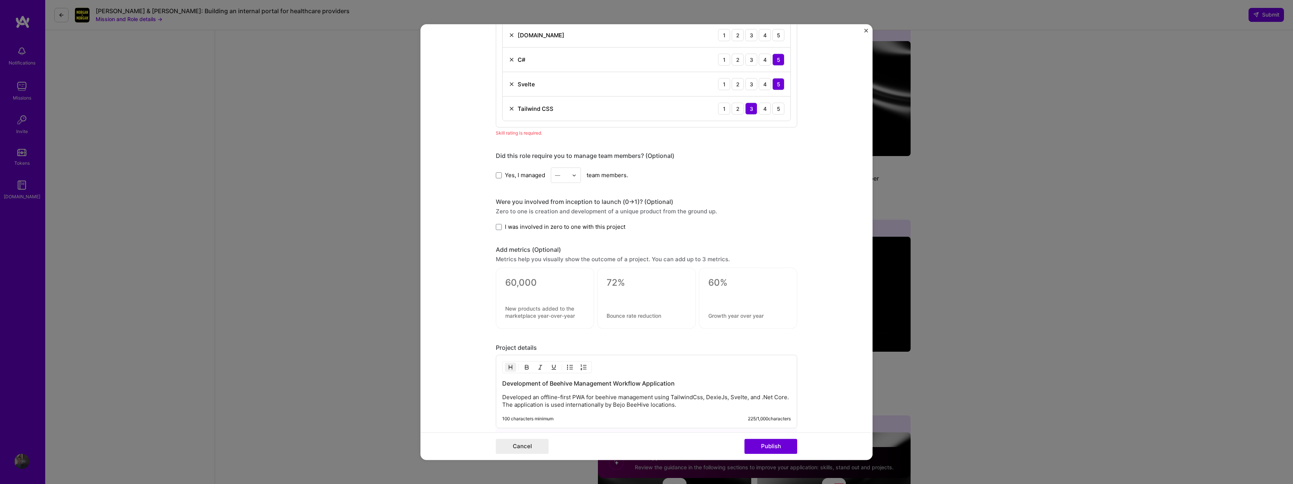
scroll to position [404, 0]
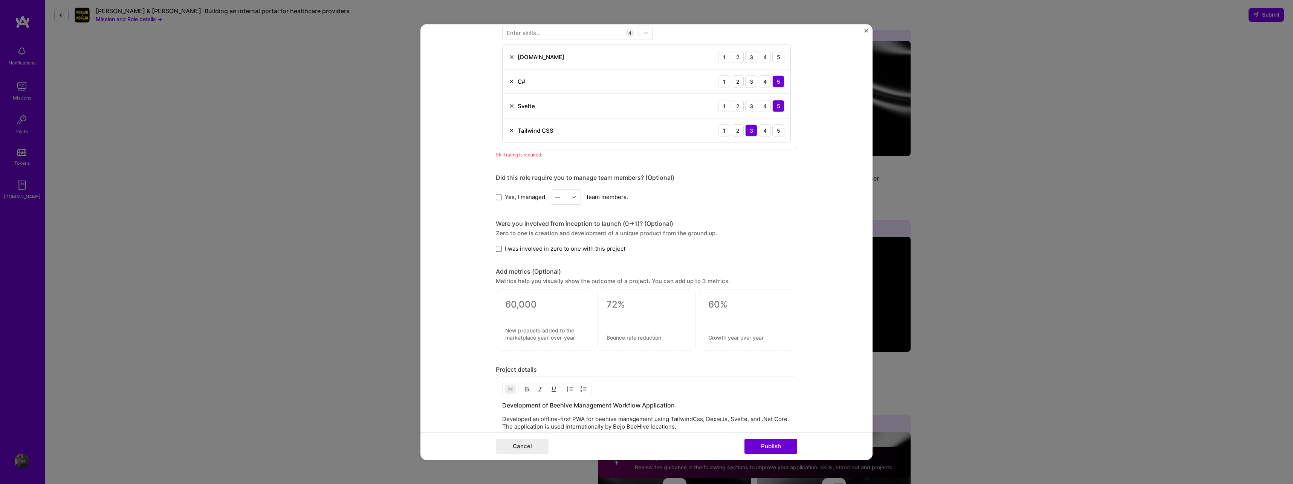
click at [496, 247] on span at bounding box center [499, 249] width 6 height 6
click at [0, 0] on input "I was involved in zero to one with this project" at bounding box center [0, 0] width 0 height 0
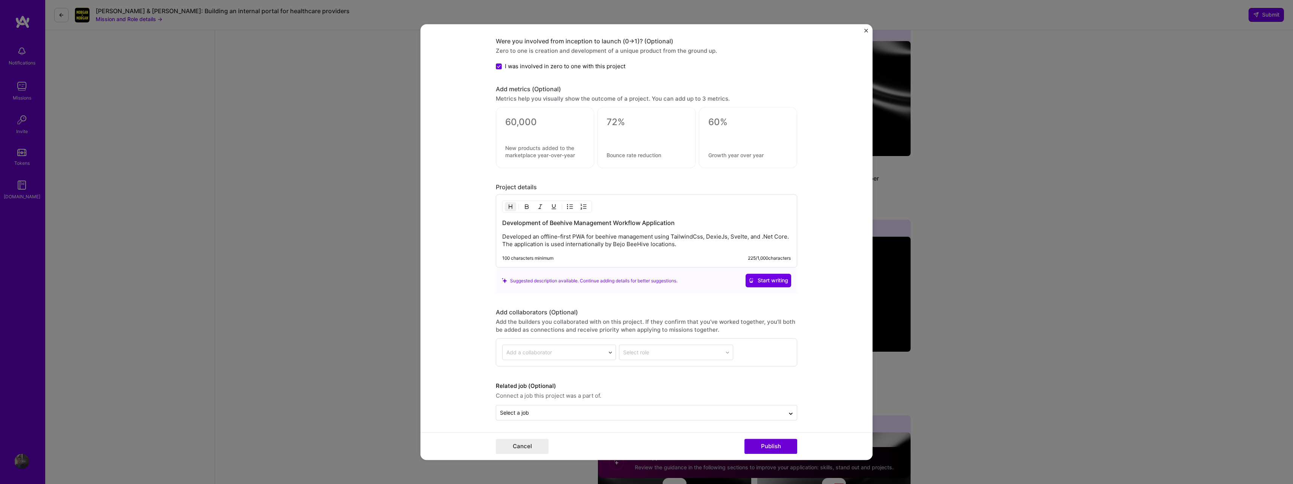
scroll to position [588, 0]
click at [765, 446] on button "Publish" at bounding box center [771, 446] width 53 height 15
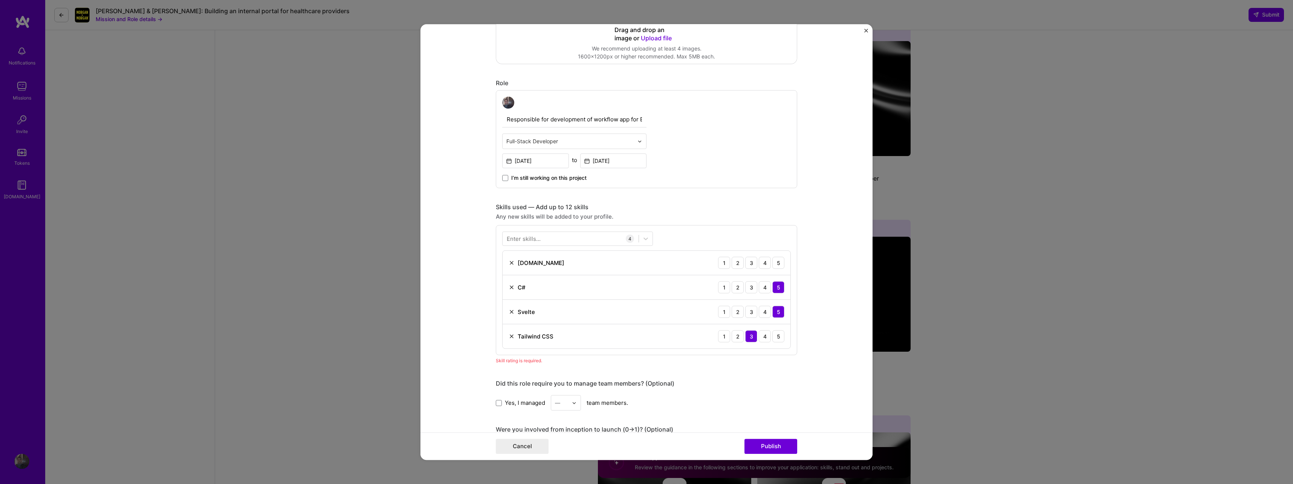
scroll to position [188, 0]
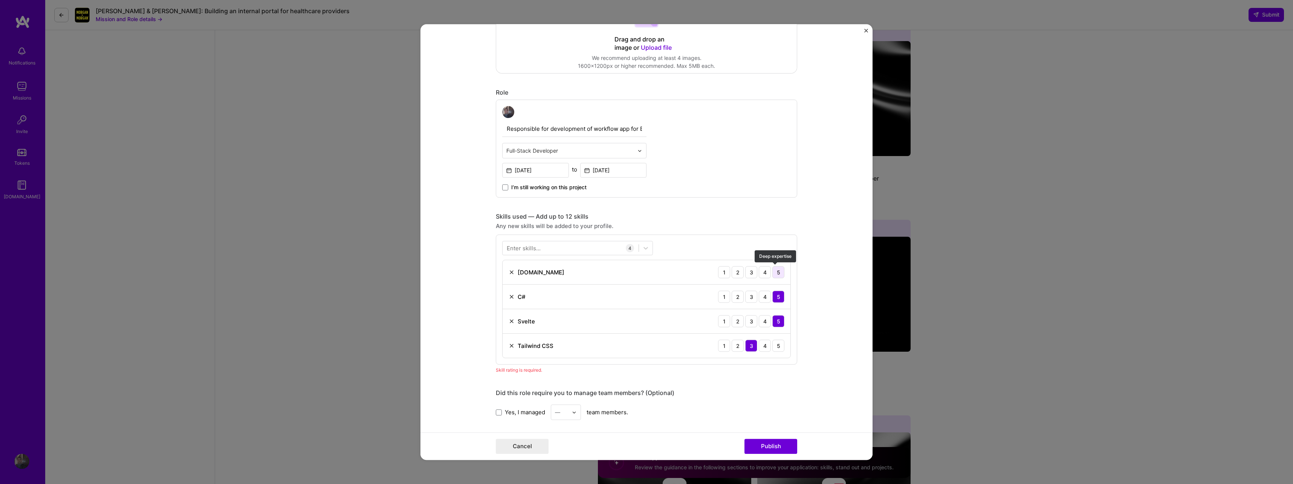
click at [774, 271] on div "5" at bounding box center [779, 272] width 12 height 12
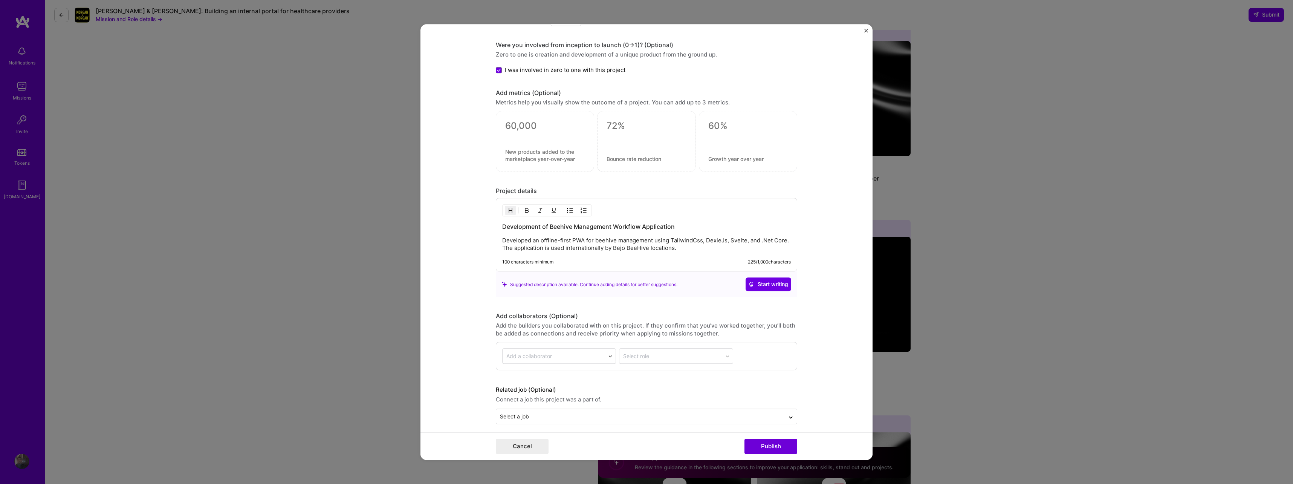
scroll to position [578, 0]
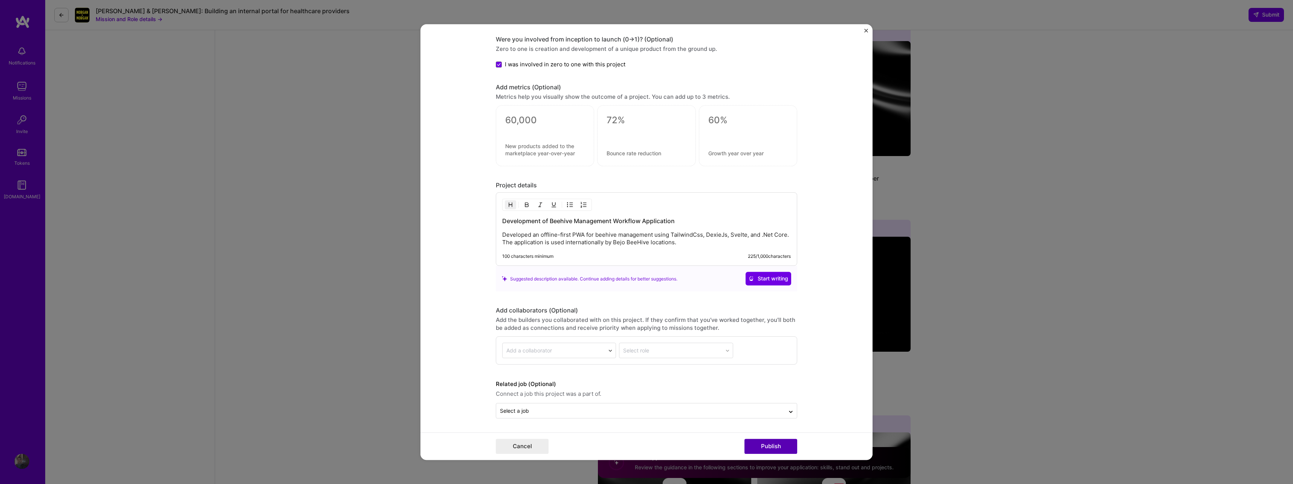
click at [768, 448] on button "Publish" at bounding box center [771, 446] width 53 height 15
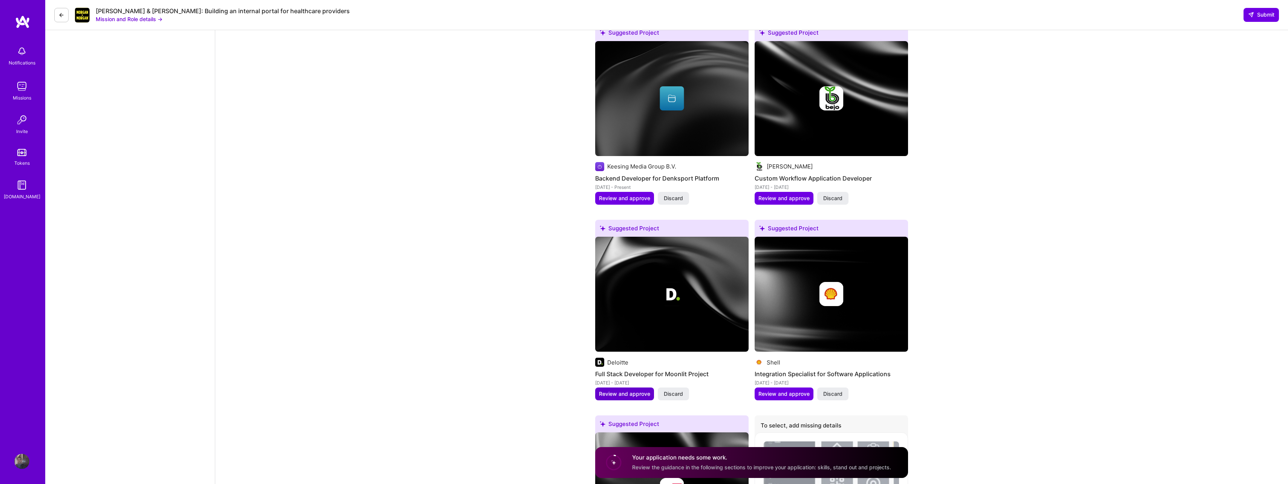
click at [616, 392] on span "Review and approve" at bounding box center [624, 394] width 51 height 8
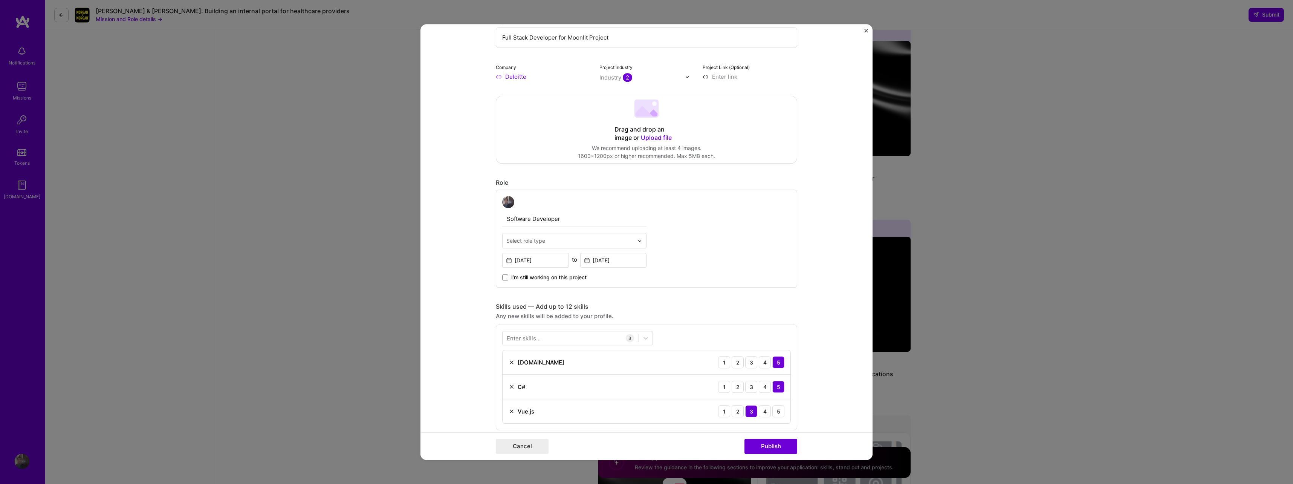
scroll to position [113, 0]
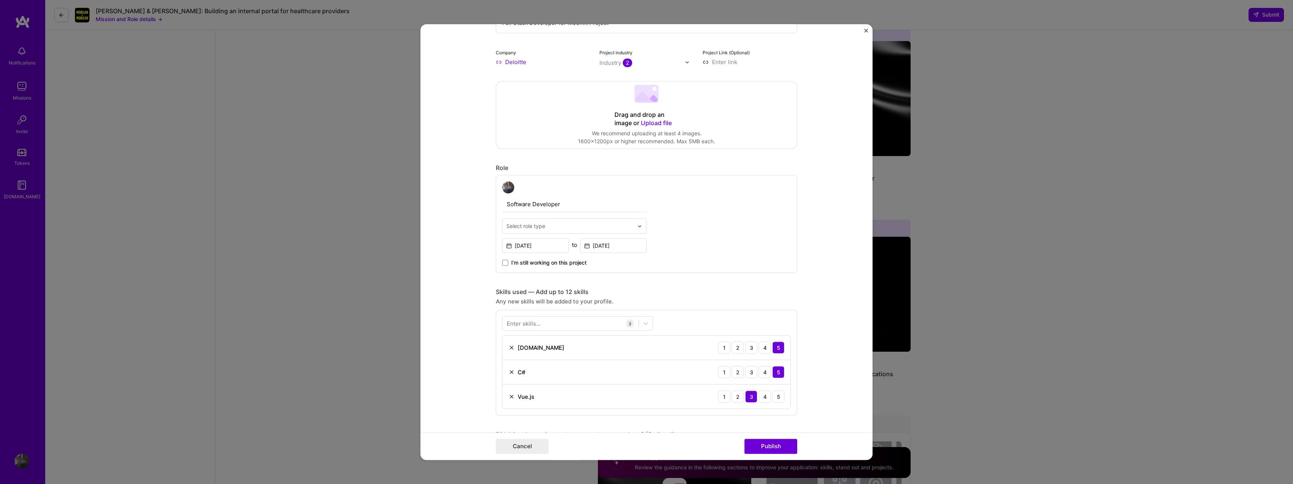
click at [633, 228] on div "Select role type" at bounding box center [570, 226] width 135 height 15
click at [589, 280] on div "Full-Stack Developer" at bounding box center [575, 278] width 140 height 14
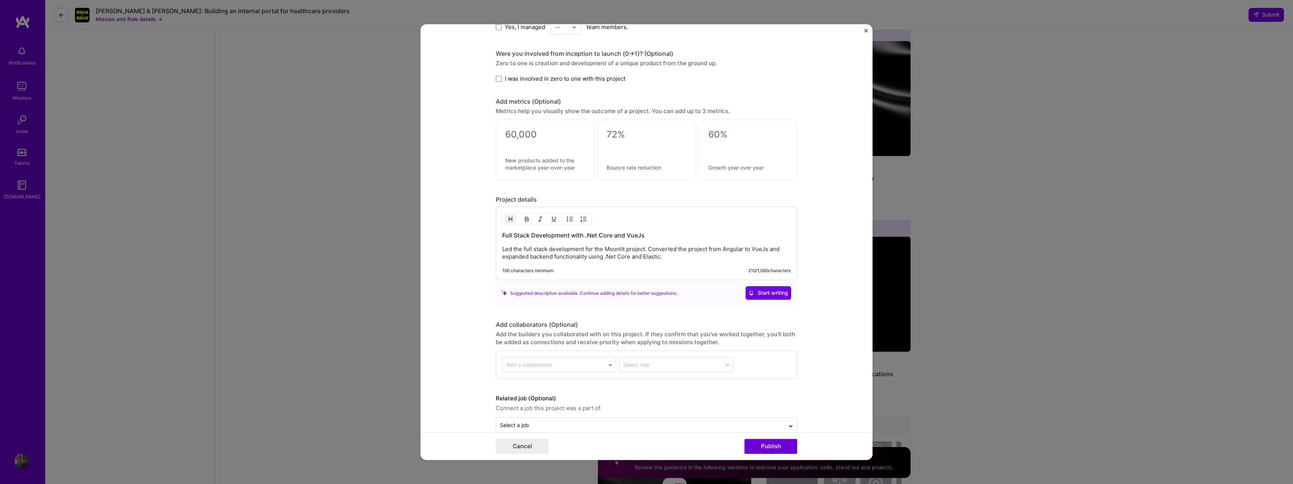
scroll to position [554, 0]
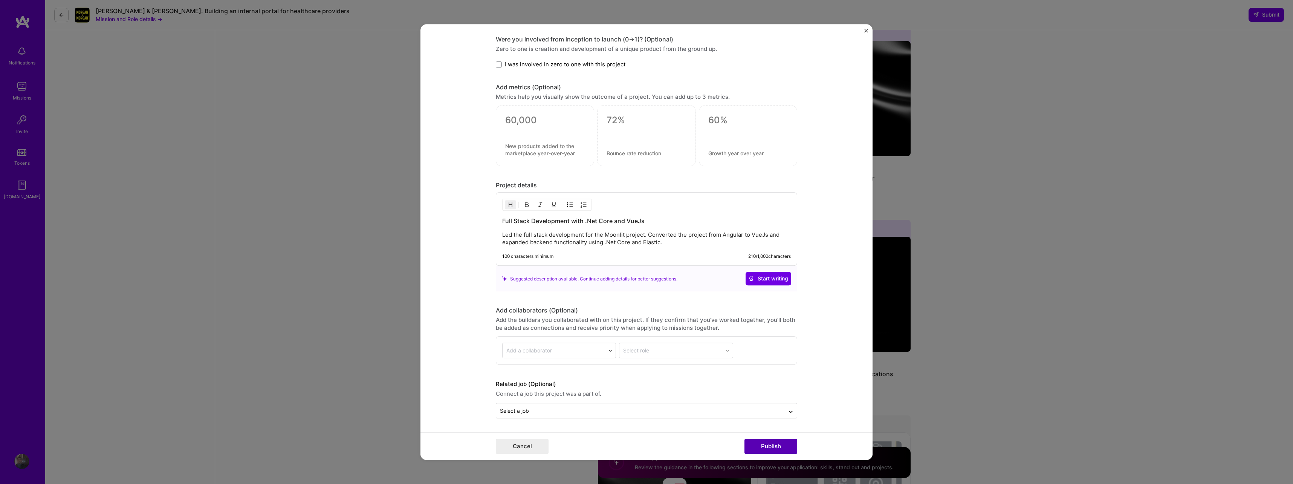
click at [759, 445] on button "Publish" at bounding box center [771, 446] width 53 height 15
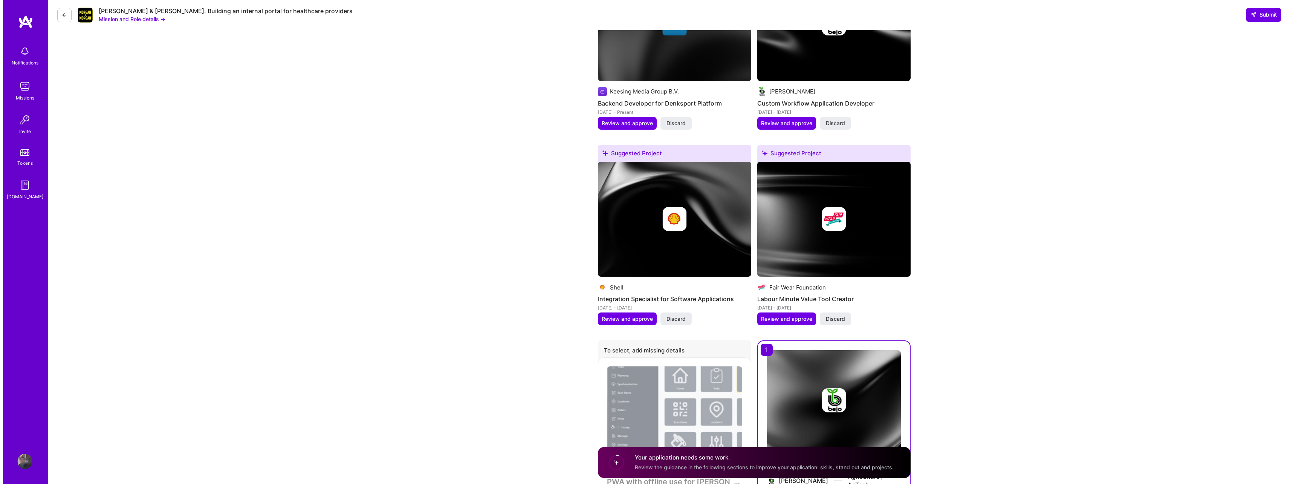
scroll to position [925, 0]
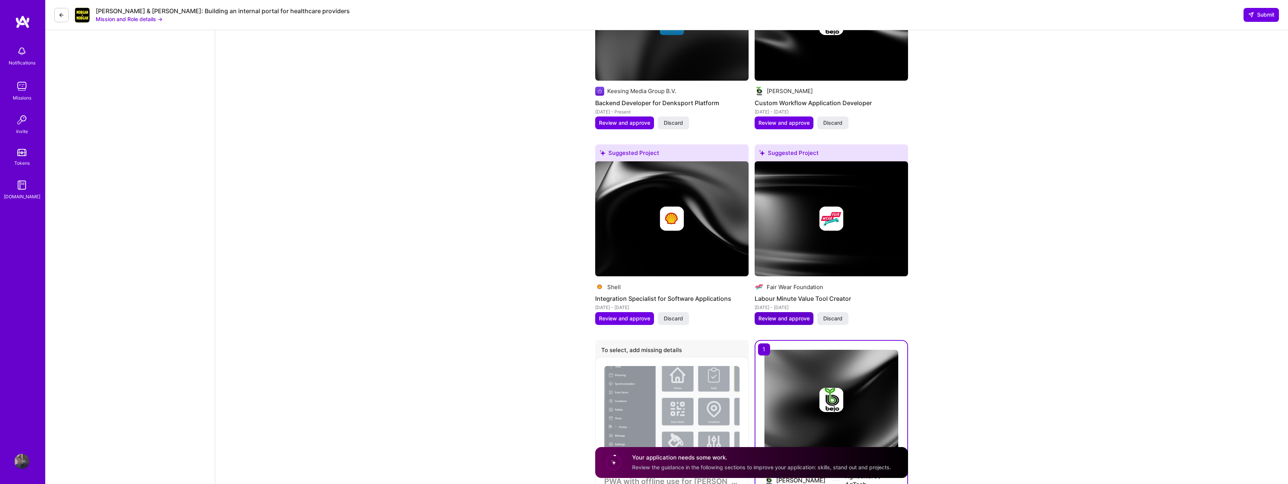
click at [791, 322] on span "Review and approve" at bounding box center [783, 319] width 51 height 8
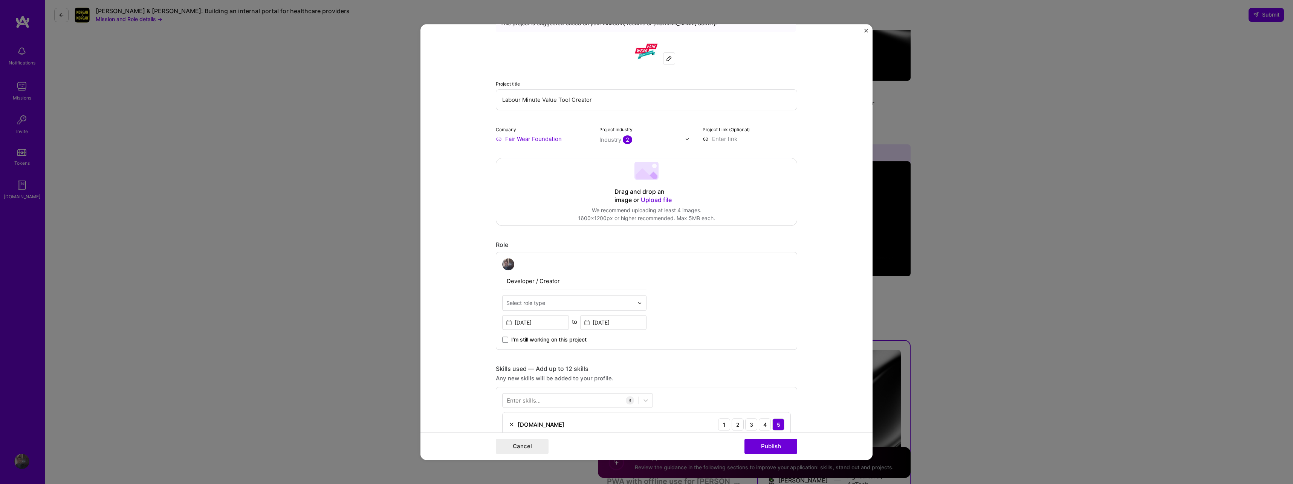
scroll to position [38, 0]
click at [638, 298] on div at bounding box center [642, 301] width 9 height 15
click at [578, 317] on div "Full-Stack Developer" at bounding box center [575, 315] width 140 height 14
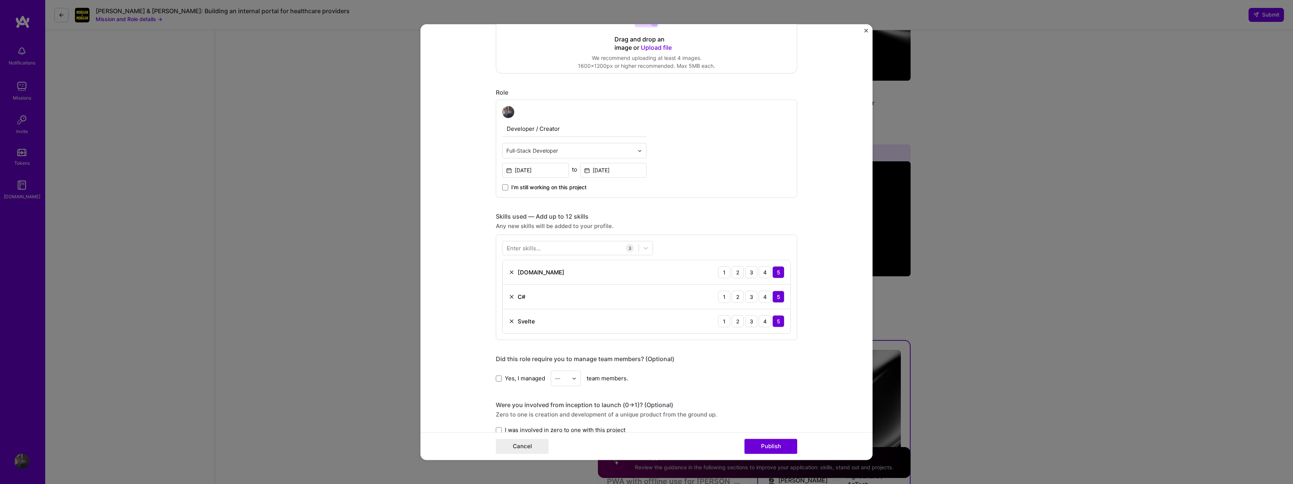
scroll to position [226, 0]
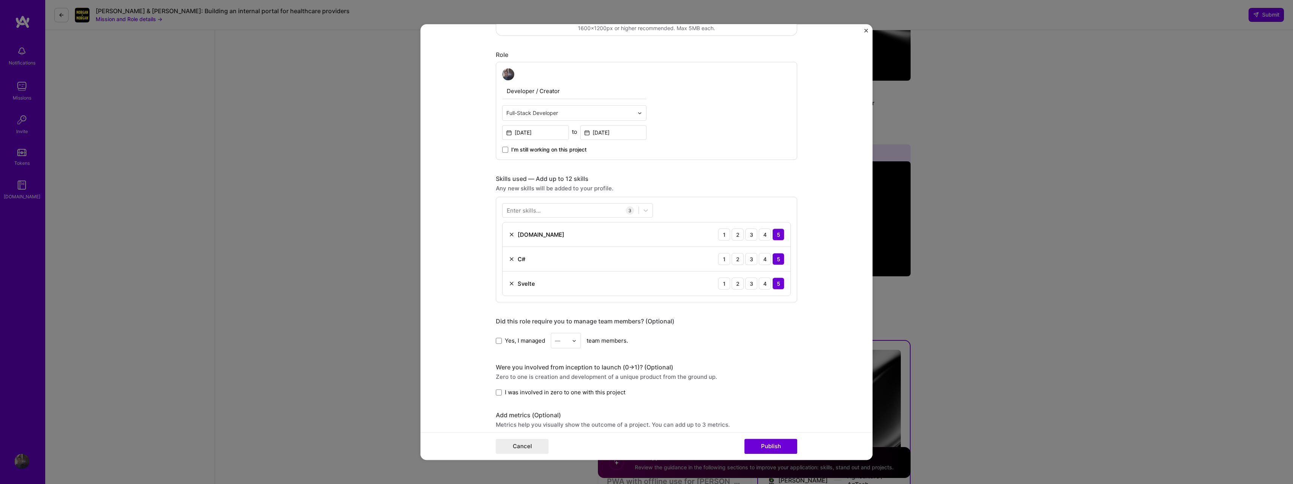
click at [514, 387] on div "Were you involved from inception to launch (0 -> 1)? (Optional) Zero to one is …" at bounding box center [646, 379] width 301 height 33
click at [516, 395] on span "I was involved in zero to one with this project" at bounding box center [565, 392] width 121 height 8
click at [0, 0] on input "I was involved in zero to one with this project" at bounding box center [0, 0] width 0 height 0
click at [774, 447] on button "Publish" at bounding box center [771, 446] width 53 height 15
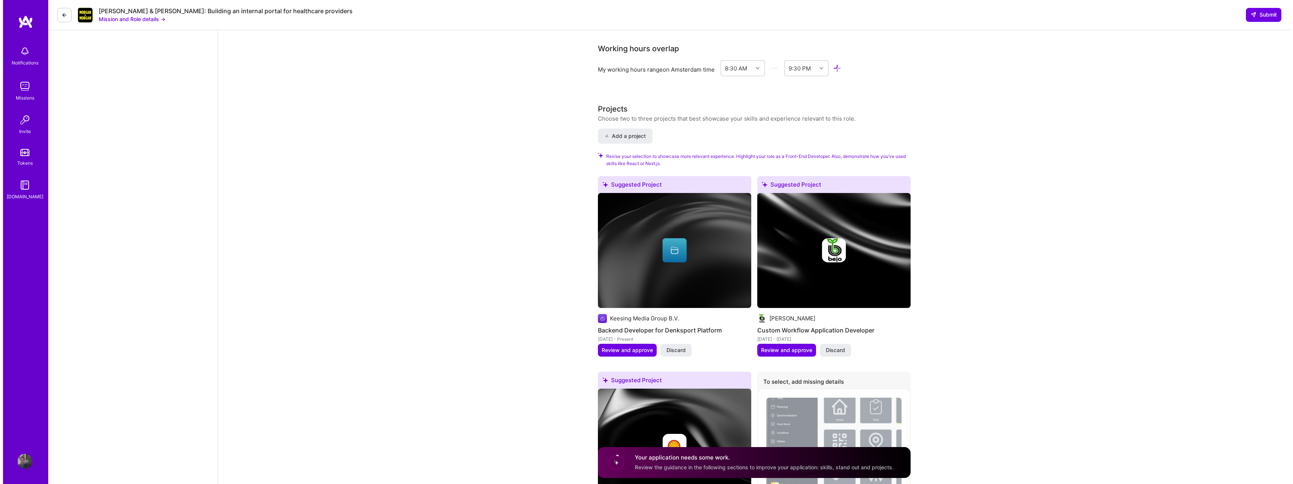
scroll to position [678, 0]
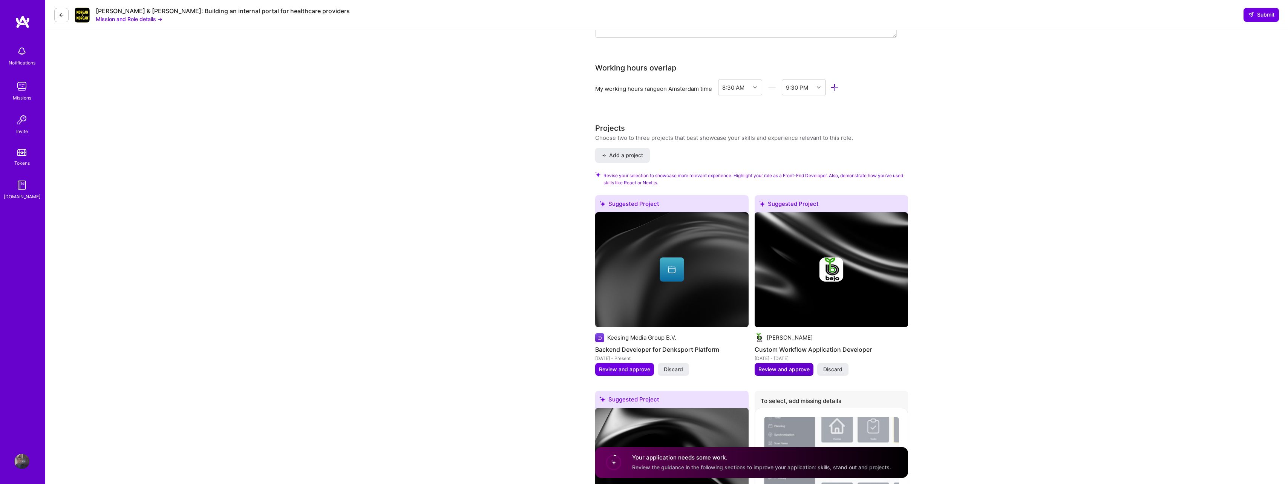
click at [776, 369] on span "Review and approve" at bounding box center [783, 370] width 51 height 8
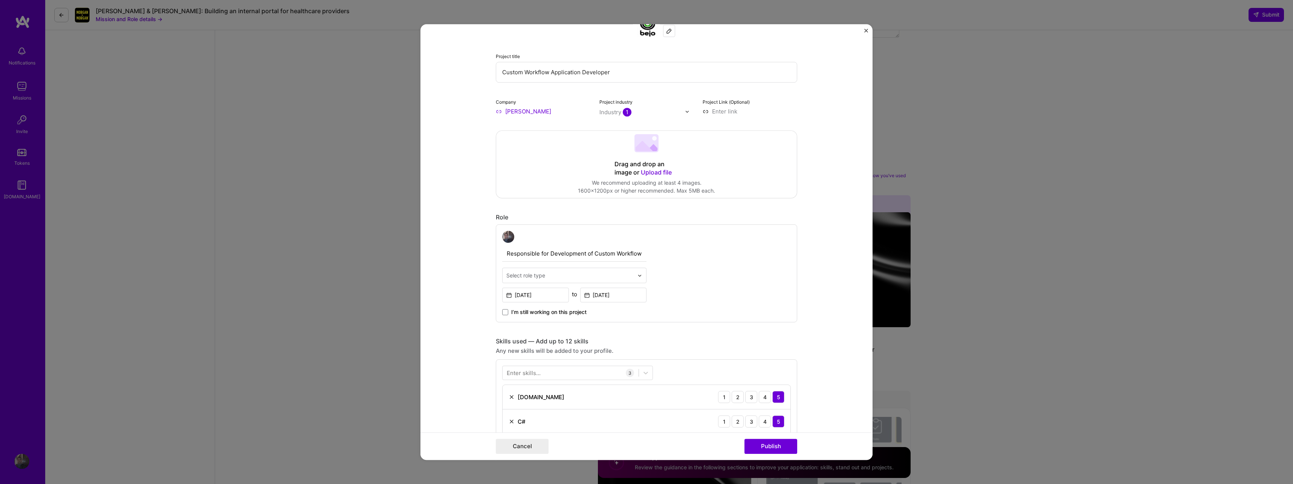
scroll to position [151, 0]
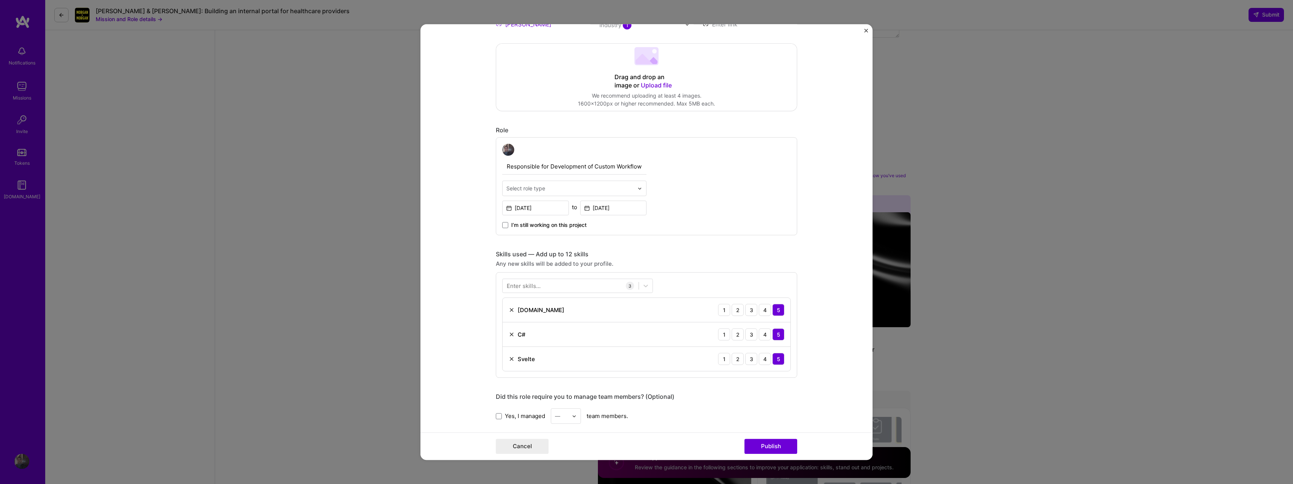
click at [638, 186] on div at bounding box center [642, 188] width 9 height 15
click at [552, 278] on div "Full-Stack Developer" at bounding box center [575, 278] width 140 height 14
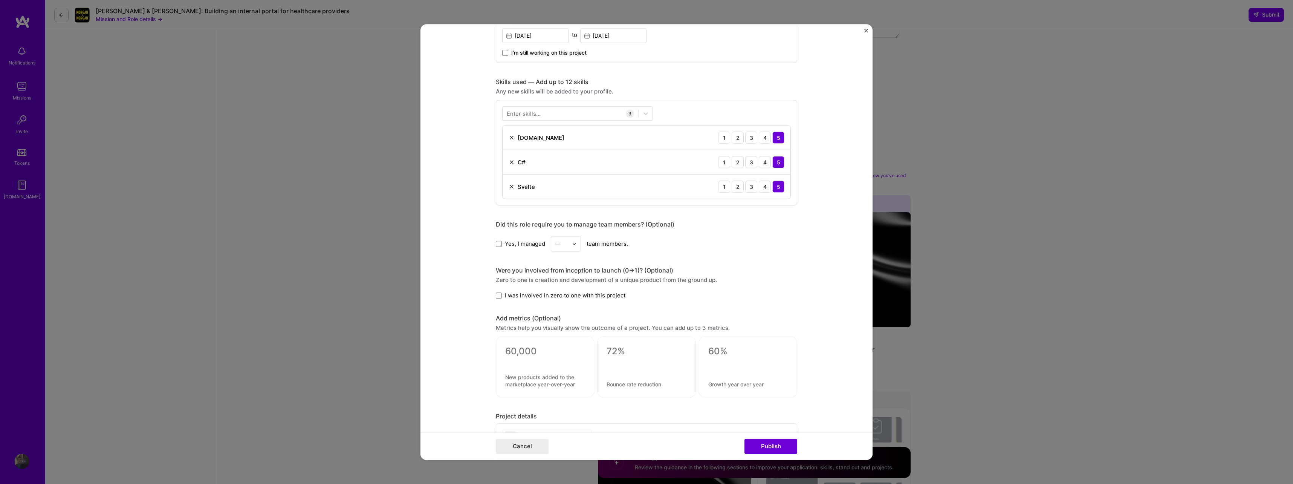
scroll to position [339, 0]
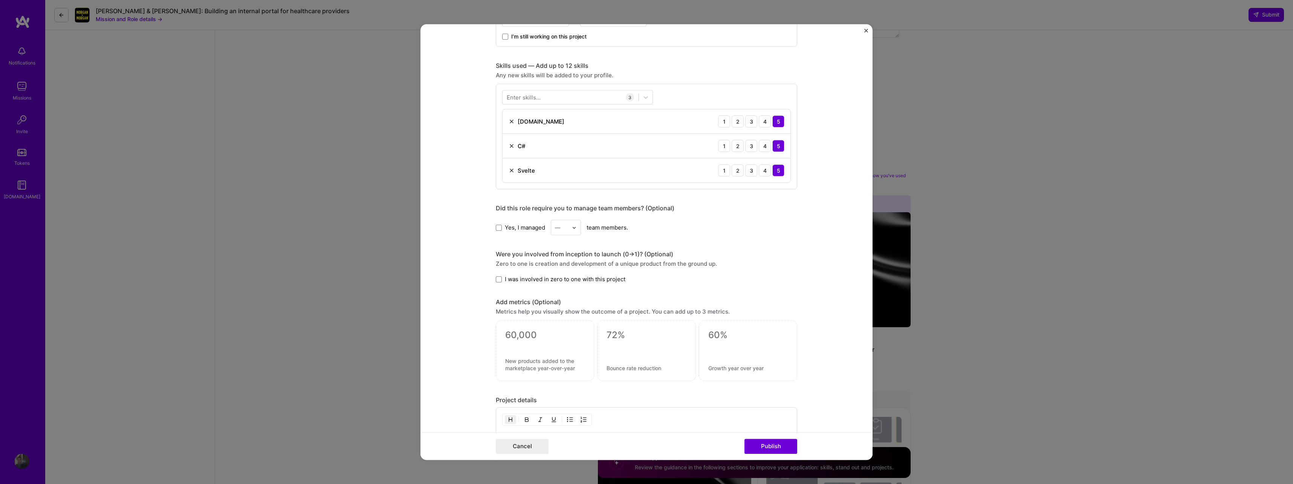
click at [569, 278] on span "I was involved in zero to one with this project" at bounding box center [565, 279] width 121 height 8
click at [0, 0] on input "I was involved in zero to one with this project" at bounding box center [0, 0] width 0 height 0
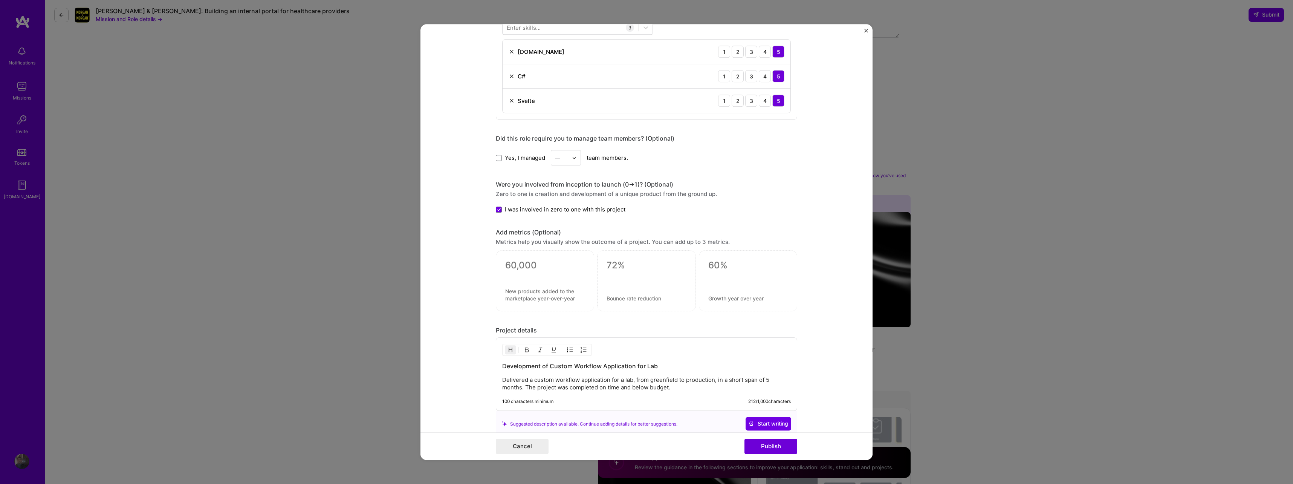
scroll to position [415, 0]
click at [765, 450] on button "Publish" at bounding box center [771, 446] width 53 height 15
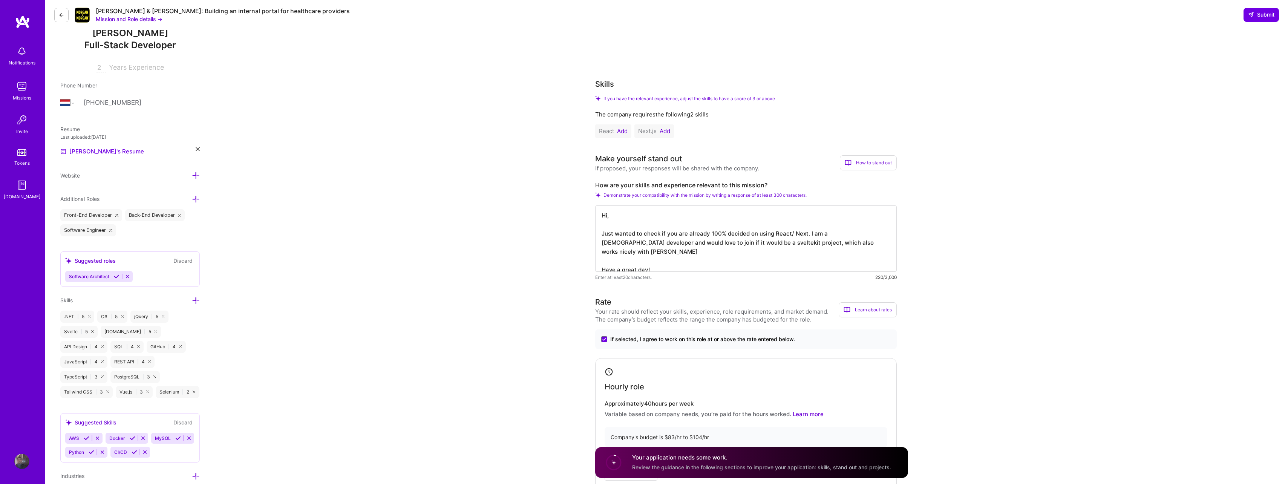
scroll to position [0, 0]
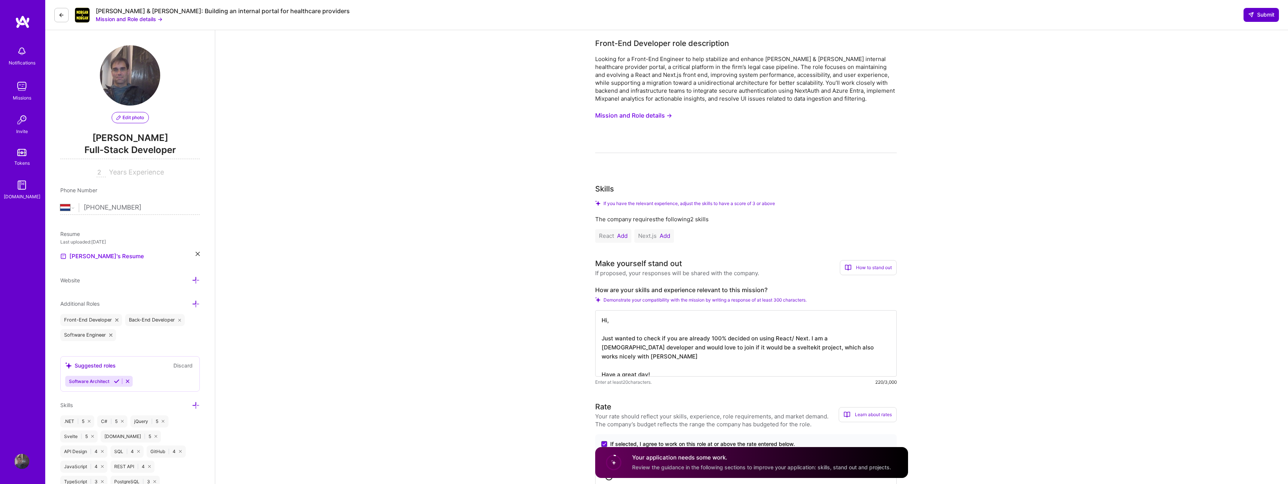
click at [1257, 14] on span "Submit" at bounding box center [1261, 15] width 26 height 8
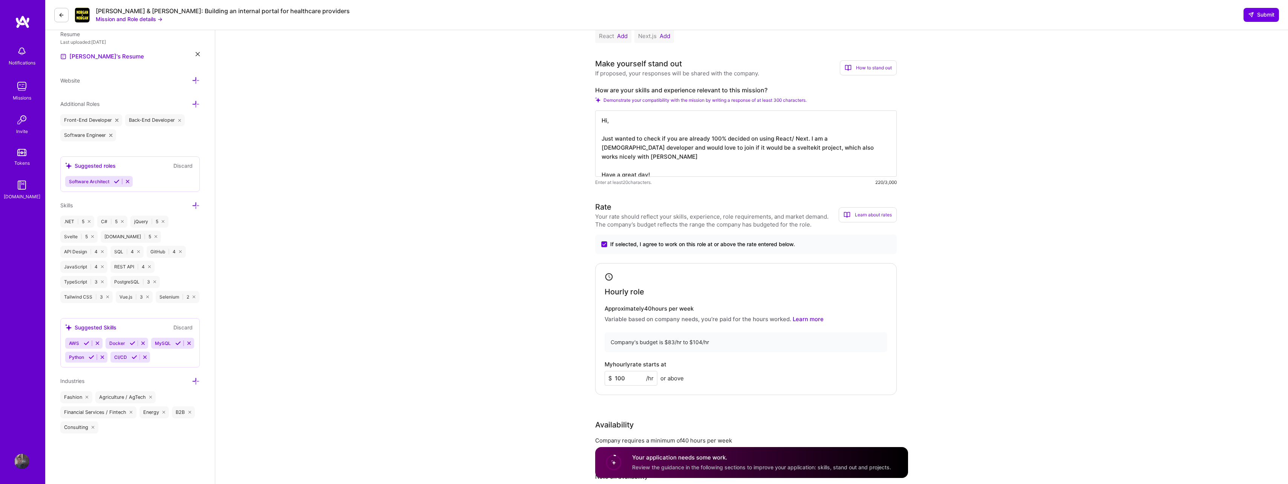
scroll to position [188, 0]
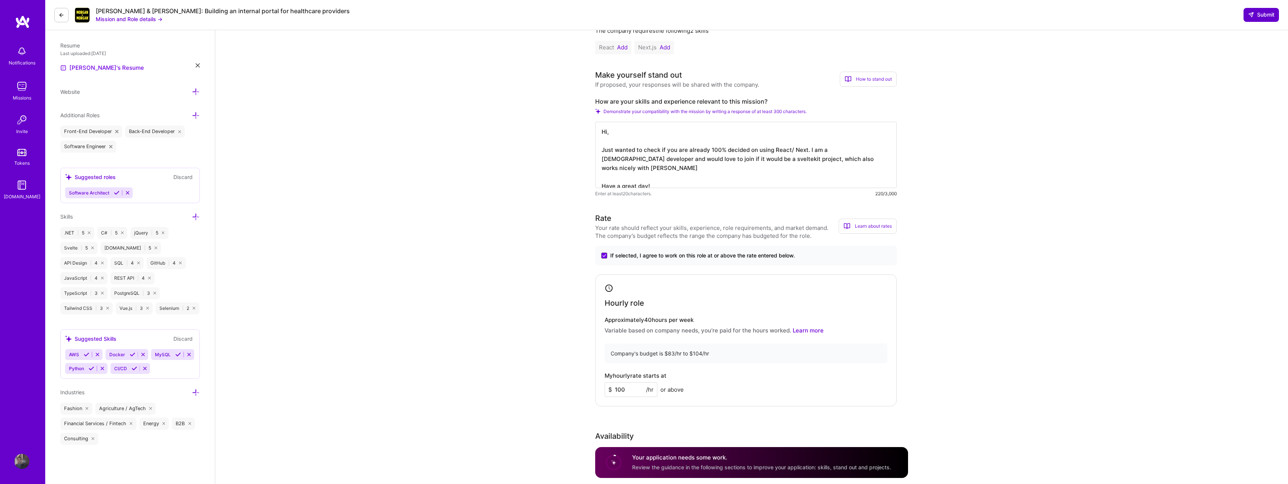
click at [1261, 12] on span "Submit" at bounding box center [1261, 15] width 26 height 8
click at [612, 460] on circle at bounding box center [613, 462] width 14 height 14
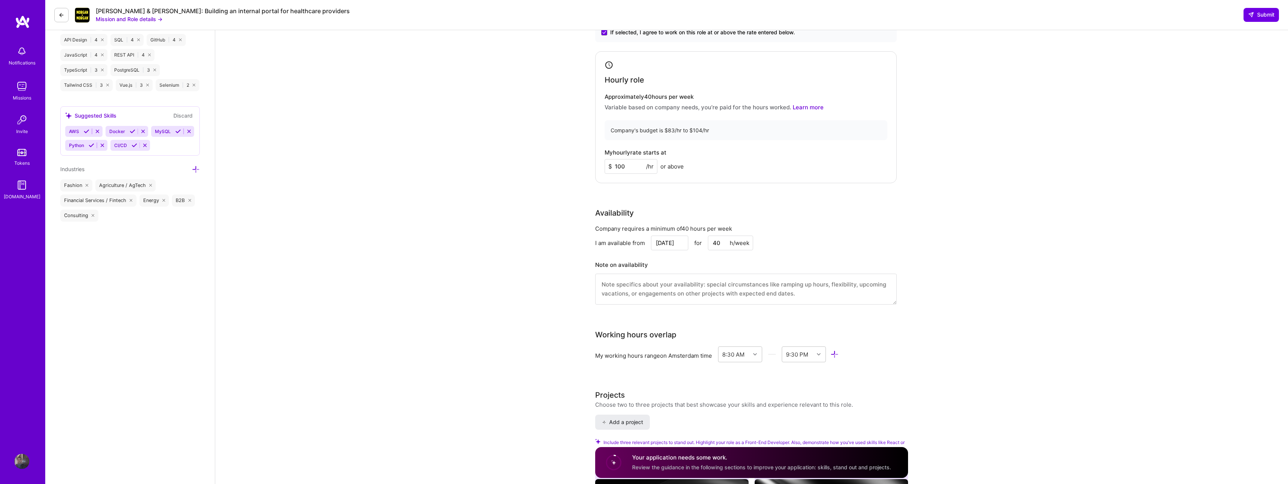
scroll to position [377, 0]
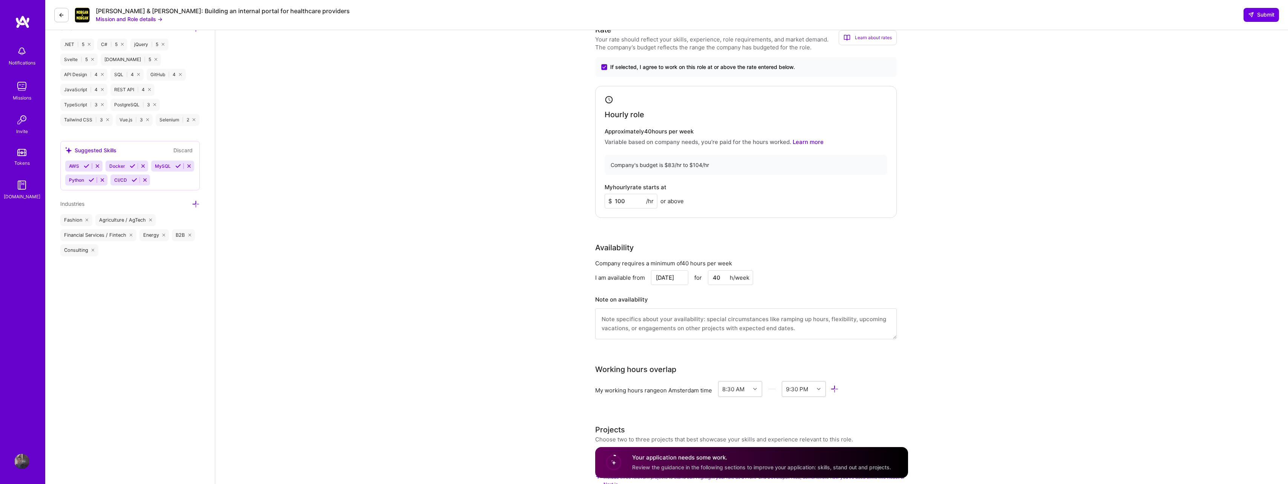
click at [624, 320] on textarea at bounding box center [745, 323] width 301 height 31
type textarea "Available to talk this week, but will be on vacation from [DATE]- [DATE]"
click at [1261, 11] on button "Submit" at bounding box center [1260, 15] width 35 height 14
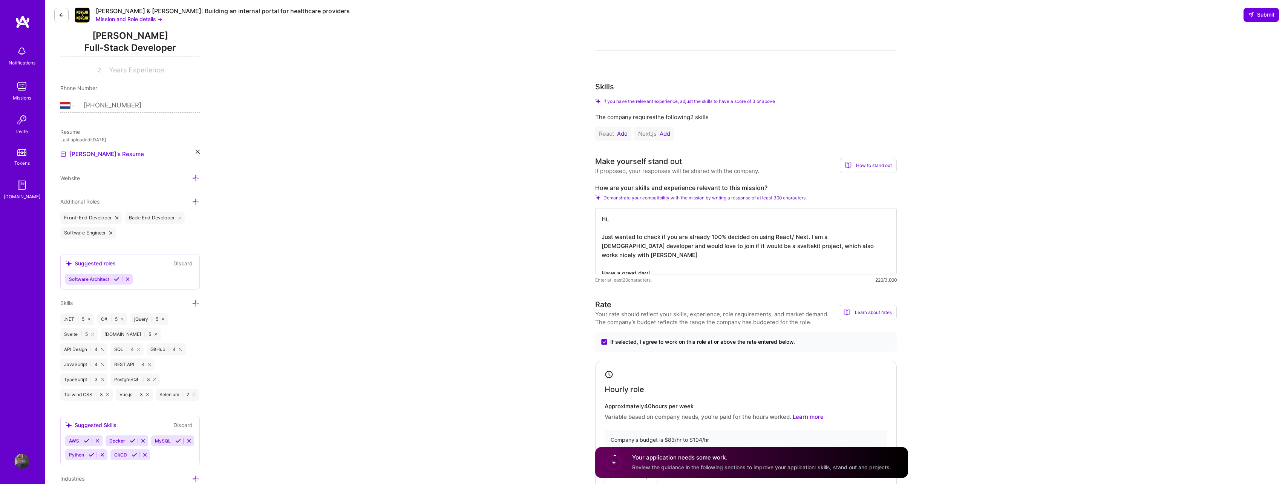
scroll to position [113, 0]
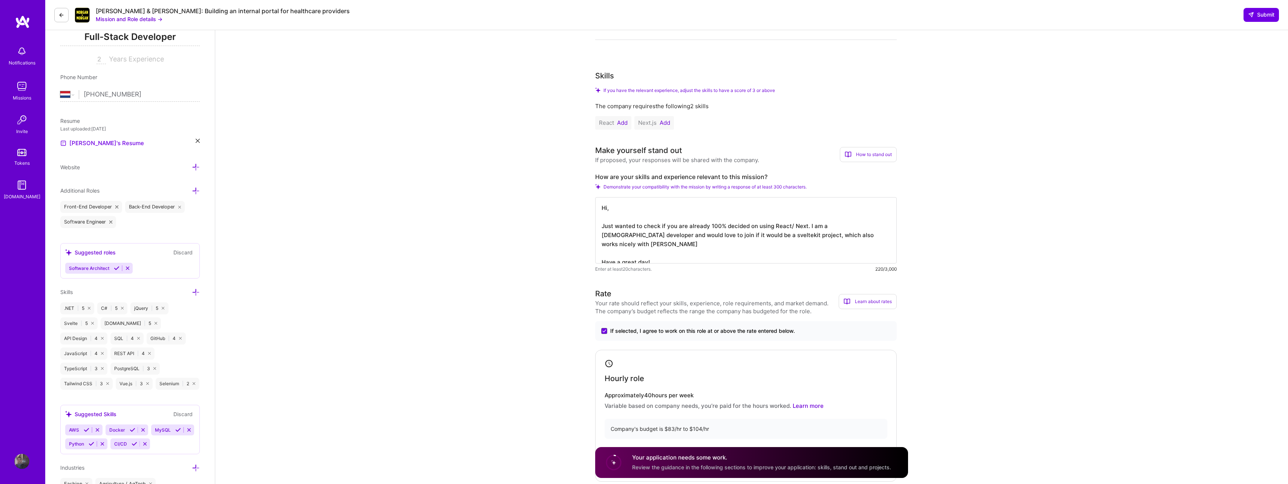
click at [868, 231] on textarea "Hi, Just wanted to check if you are already 100% decided on using React/ Next. …" at bounding box center [745, 230] width 301 height 66
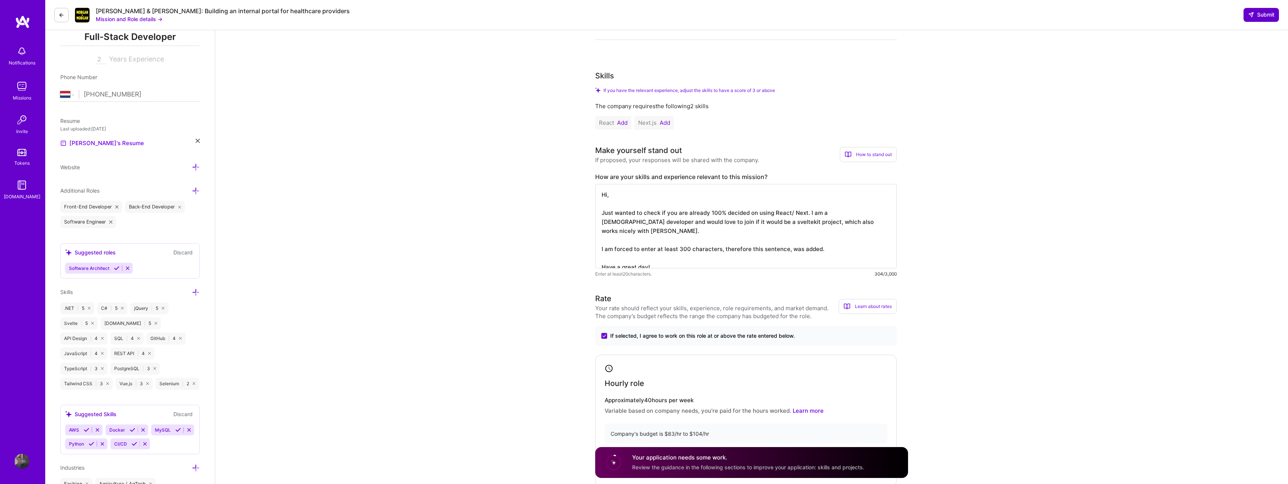
type textarea "Hi, Just wanted to check if you are already 100% decided on using React/ Next. …"
click at [1264, 13] on span "Submit" at bounding box center [1261, 15] width 26 height 8
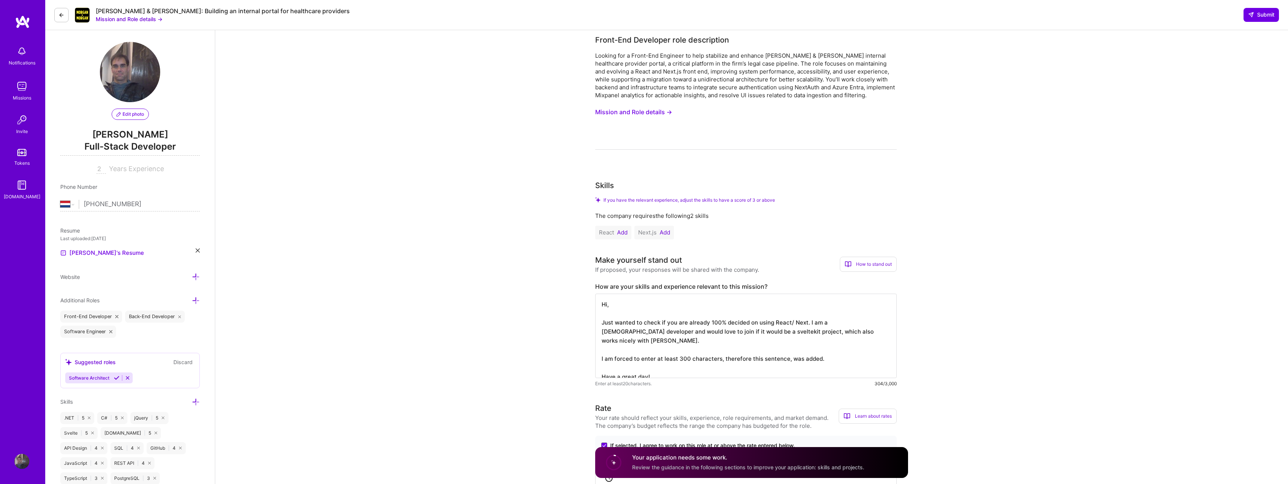
scroll to position [0, 0]
